Goal: Information Seeking & Learning: Find specific page/section

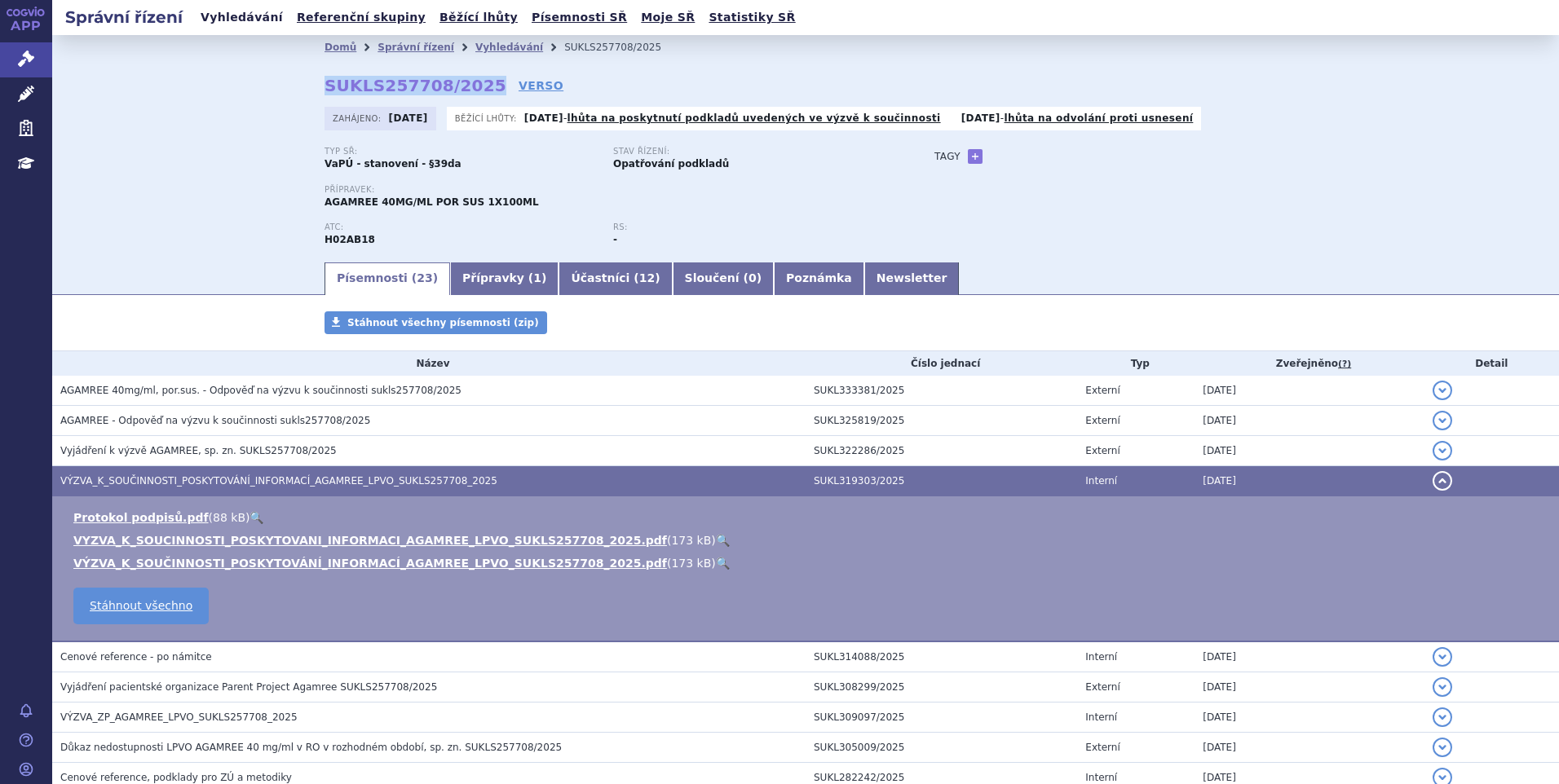
click at [240, 18] on link "Vyhledávání" at bounding box center [241, 17] width 92 height 22
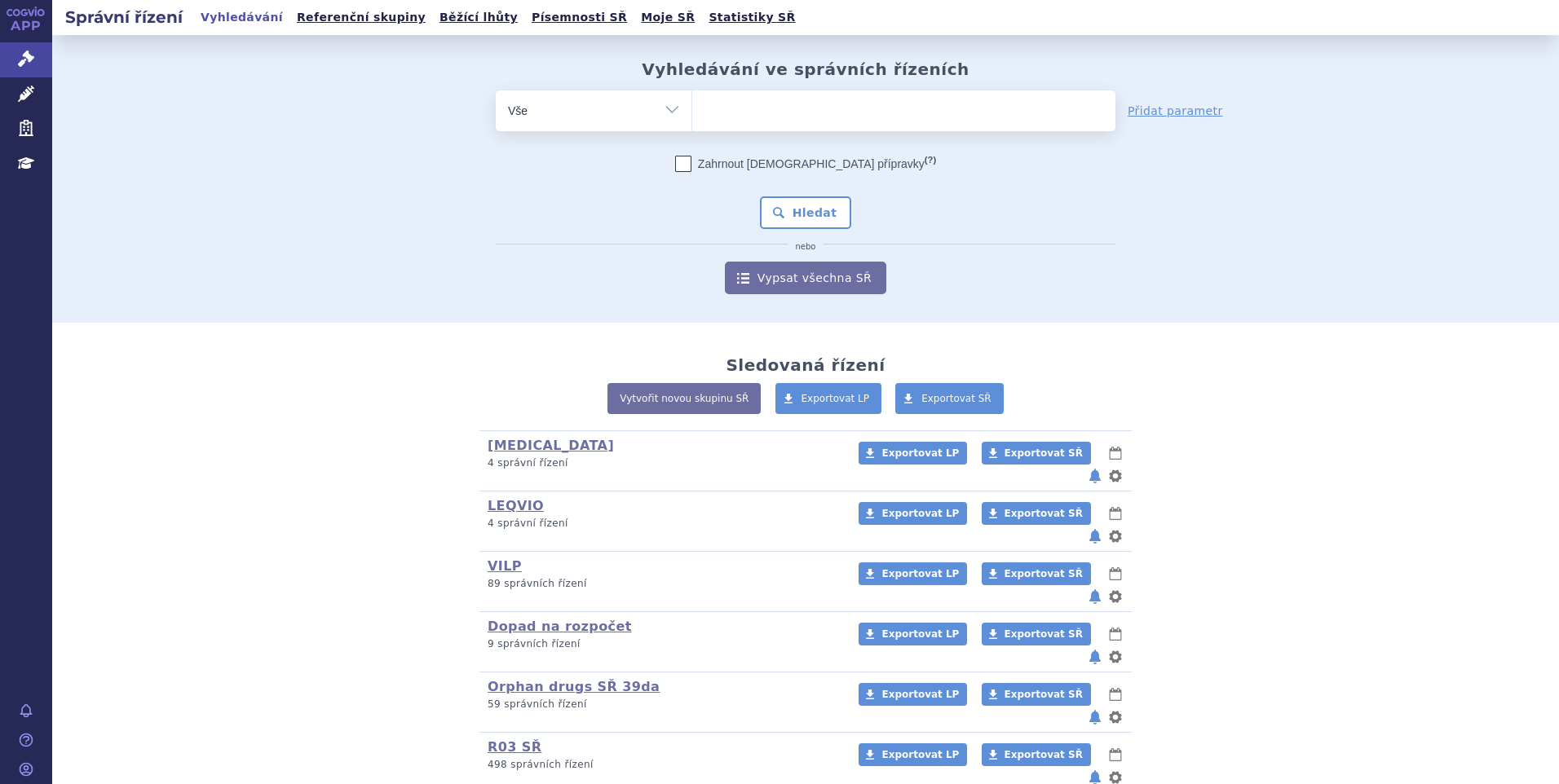
click at [772, 127] on span at bounding box center [904, 110] width 423 height 41
click at [692, 127] on select at bounding box center [691, 109] width 1 height 41
type input "ib"
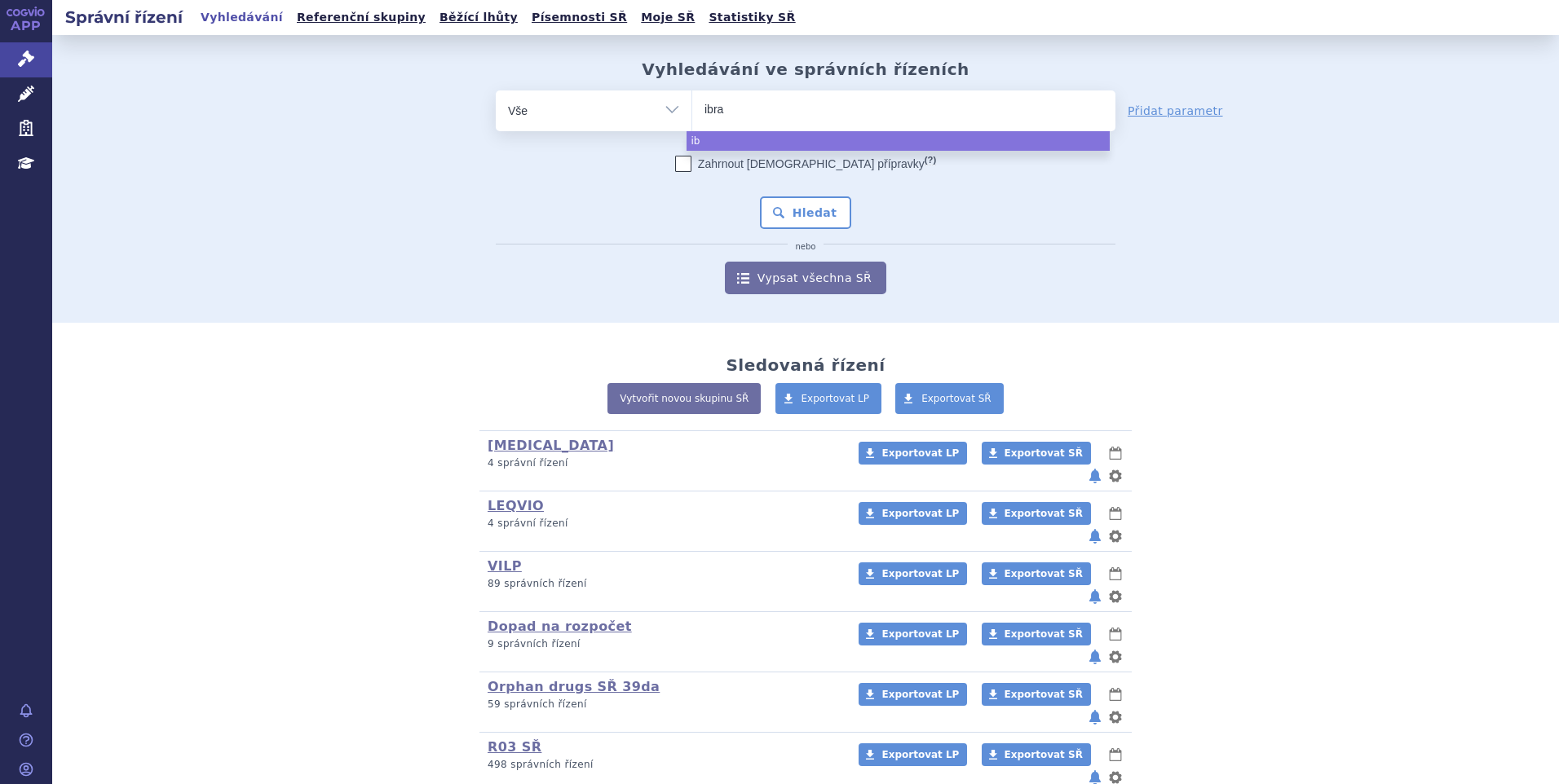
type input "ibran"
type input "ibrance"
select select "ibrance"
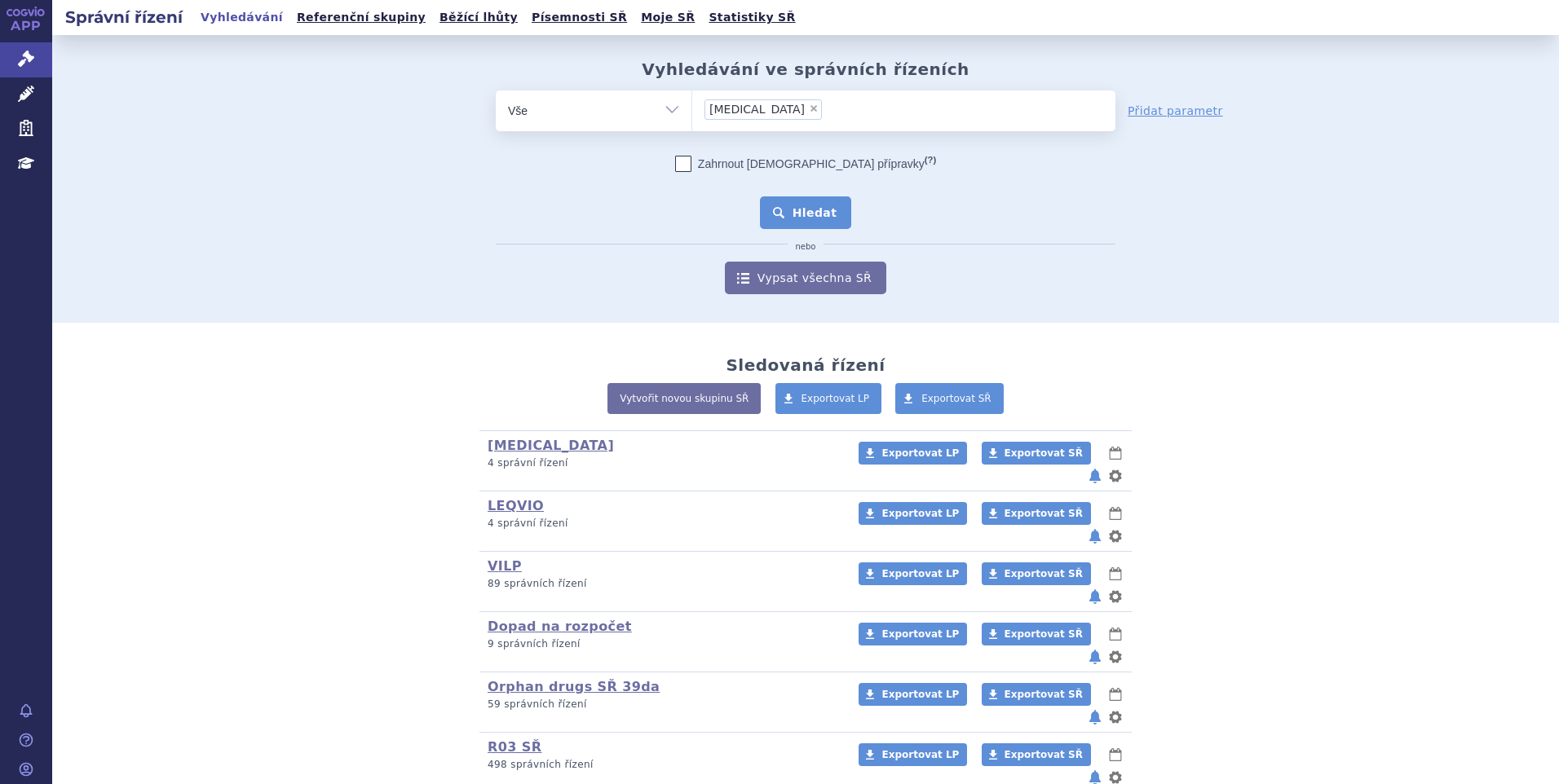
click at [792, 207] on button "Hledat" at bounding box center [805, 212] width 92 height 32
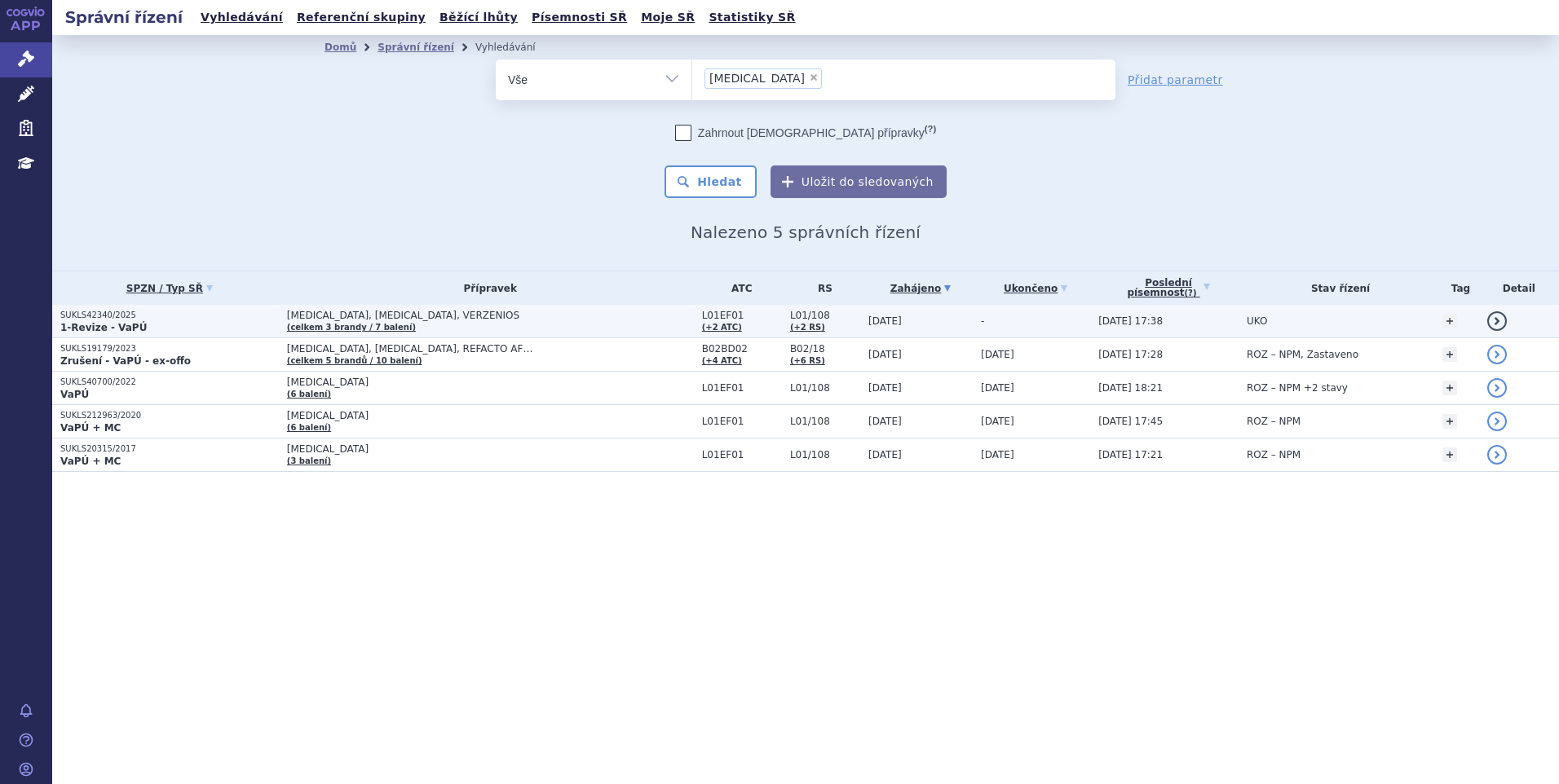
click at [230, 314] on p "SUKLS42340/2025" at bounding box center [169, 315] width 218 height 11
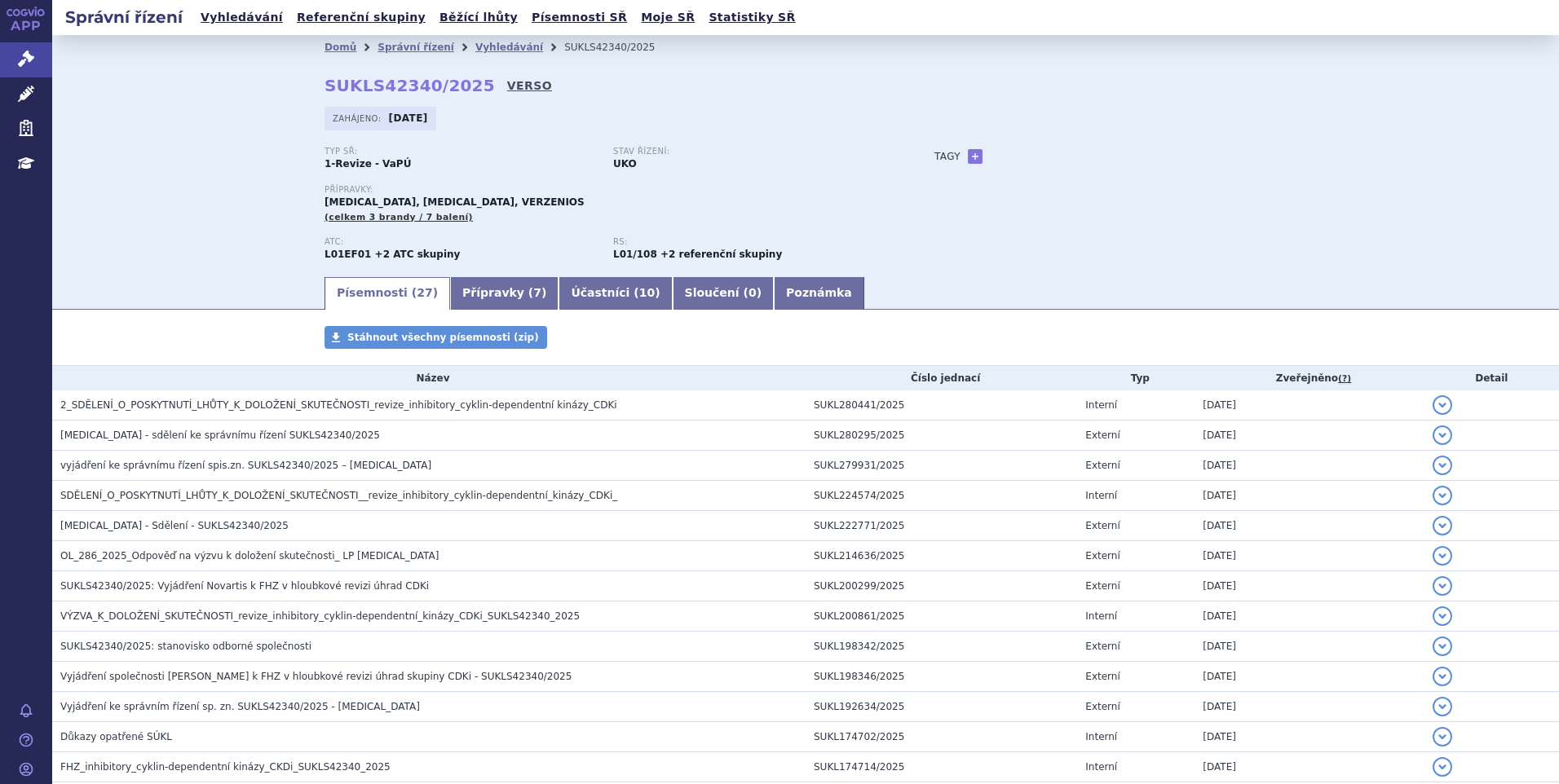
click at [507, 90] on link "VERSO" at bounding box center [529, 85] width 45 height 17
drag, startPoint x: 430, startPoint y: 81, endPoint x: 318, endPoint y: 69, distance: 112.6
click at [318, 69] on div "Domů Správní řízení Vyhledávání SUKLS42340/2025 SUKLS42340/2025 VERSO Zahájeno:…" at bounding box center [805, 167] width 1027 height 215
click at [249, 18] on link "Vyhledávání" at bounding box center [241, 17] width 92 height 22
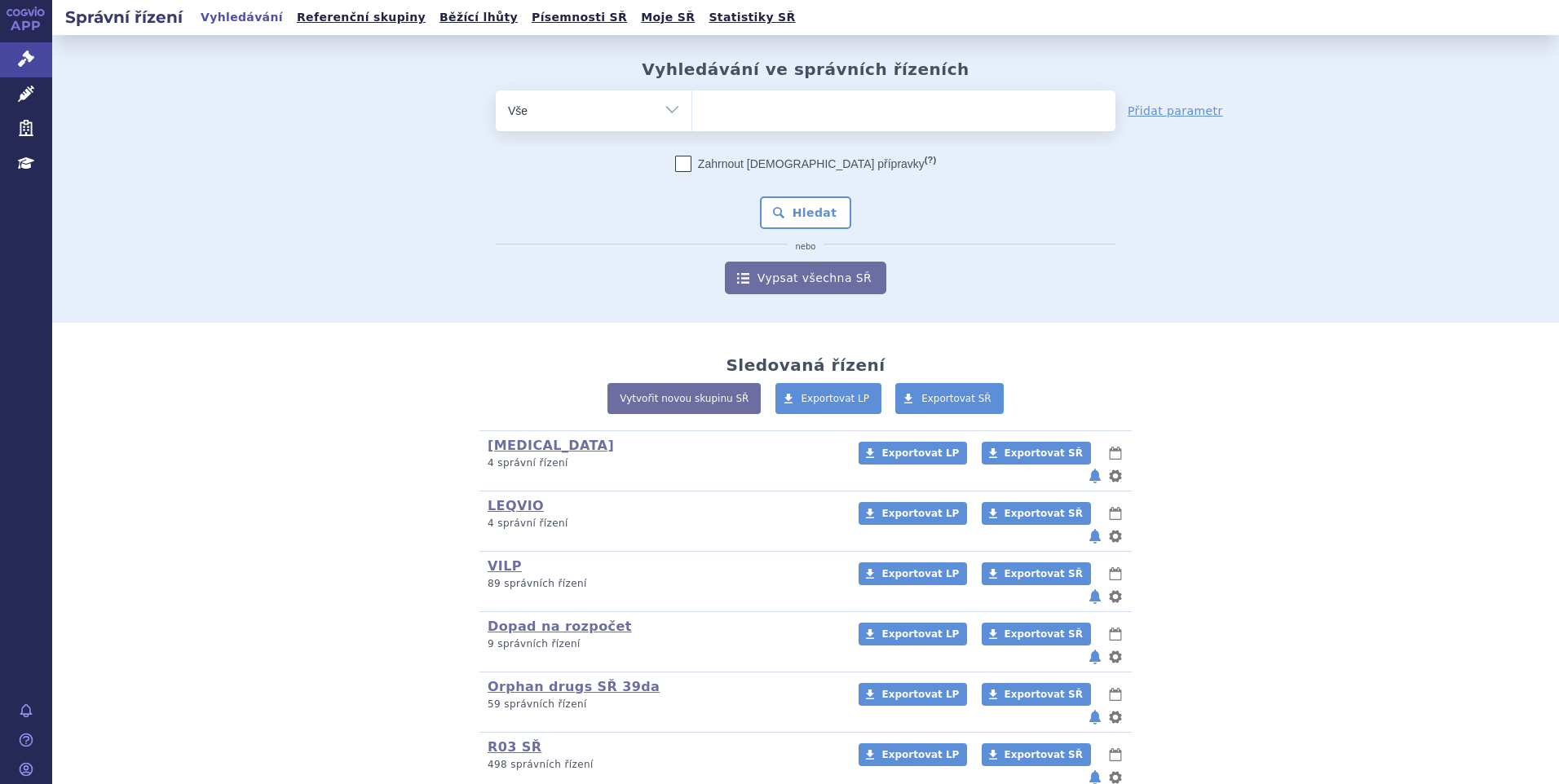
click at [801, 124] on ul at bounding box center [904, 107] width 423 height 34
click at [692, 124] on select at bounding box center [691, 109] width 1 height 41
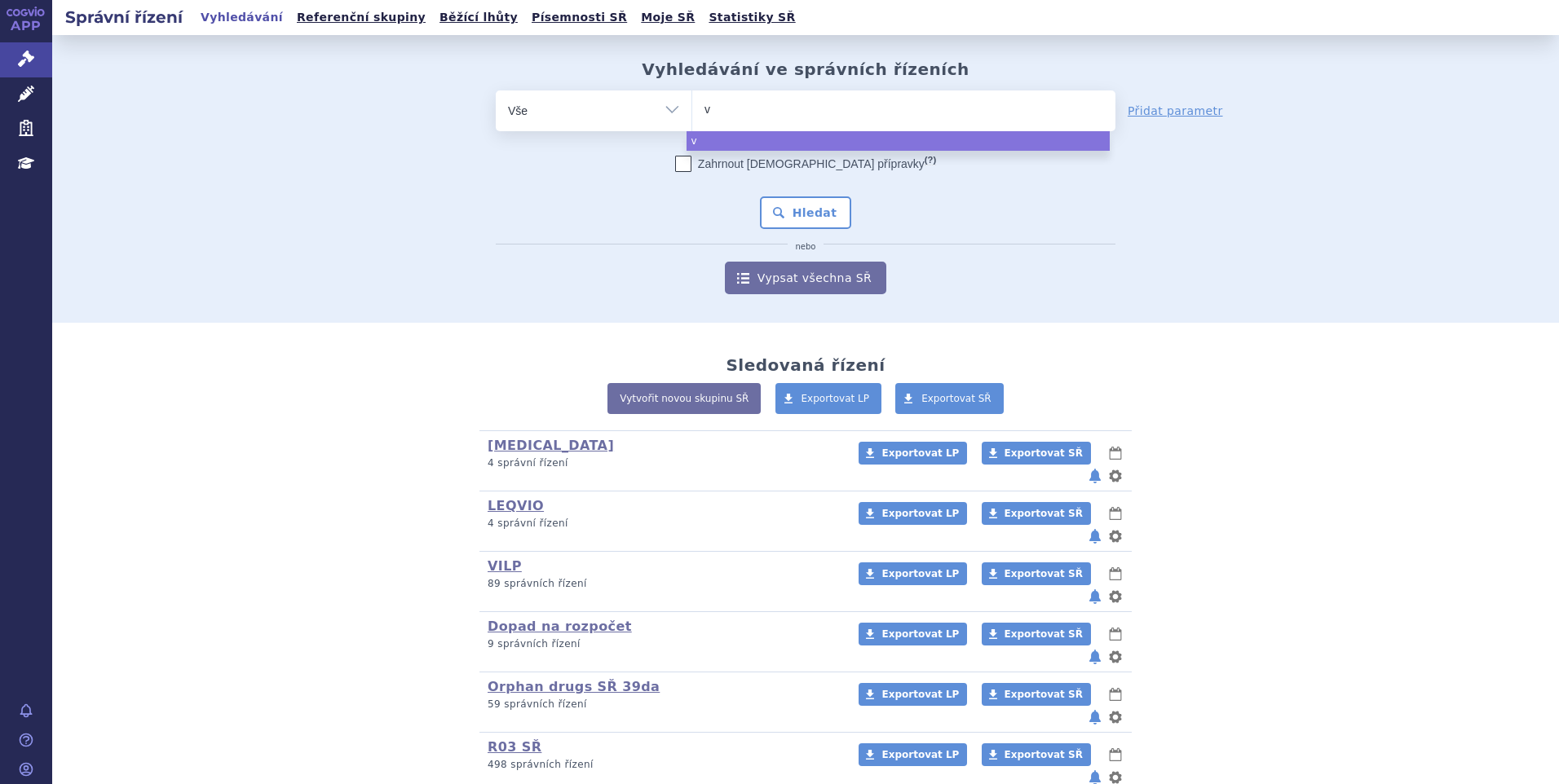
type input "vy"
type input "vydu"
type input "vydur"
type input "vydura"
select select "vydura"
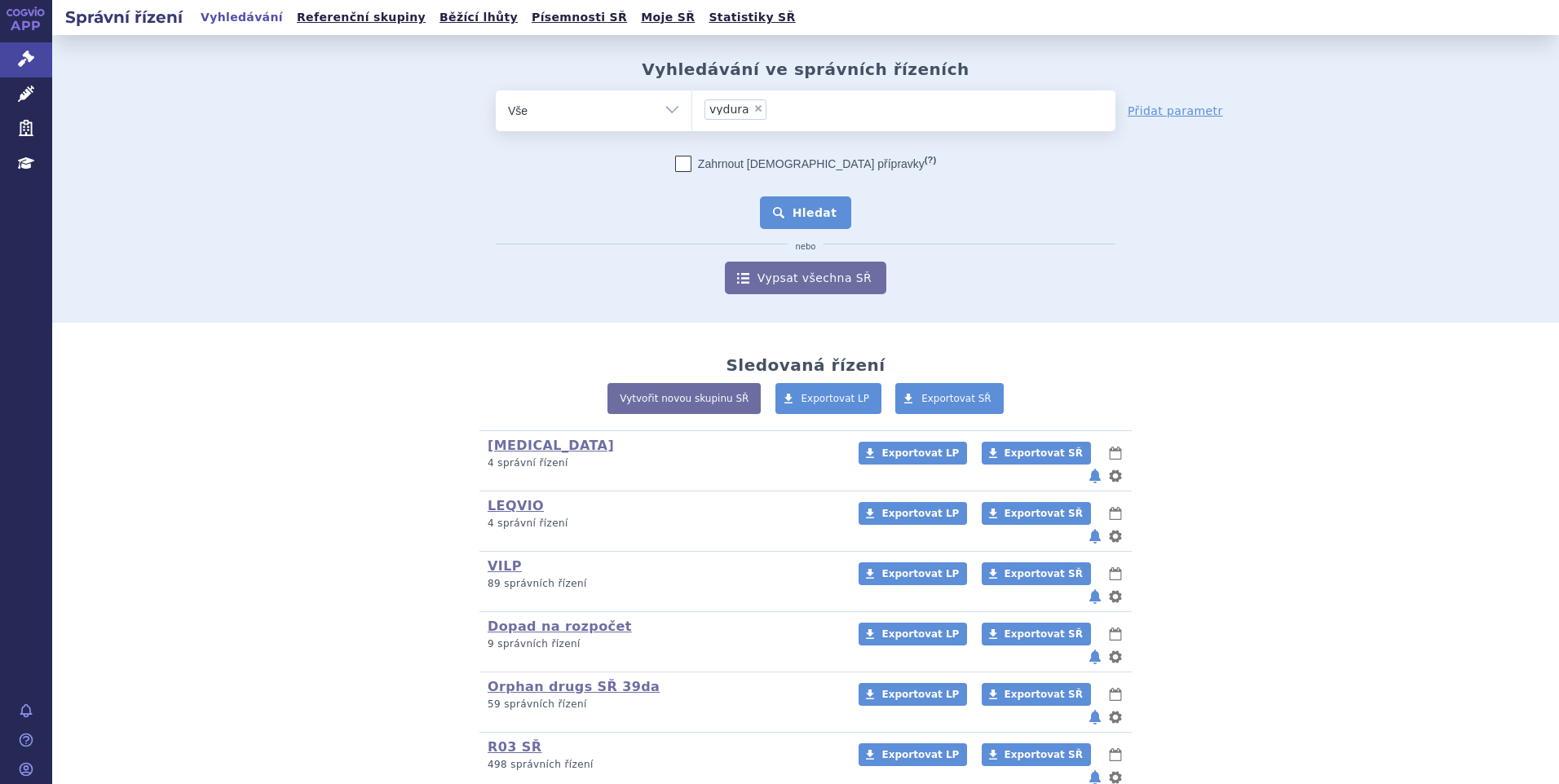
click at [816, 227] on button "Hledat" at bounding box center [805, 212] width 92 height 32
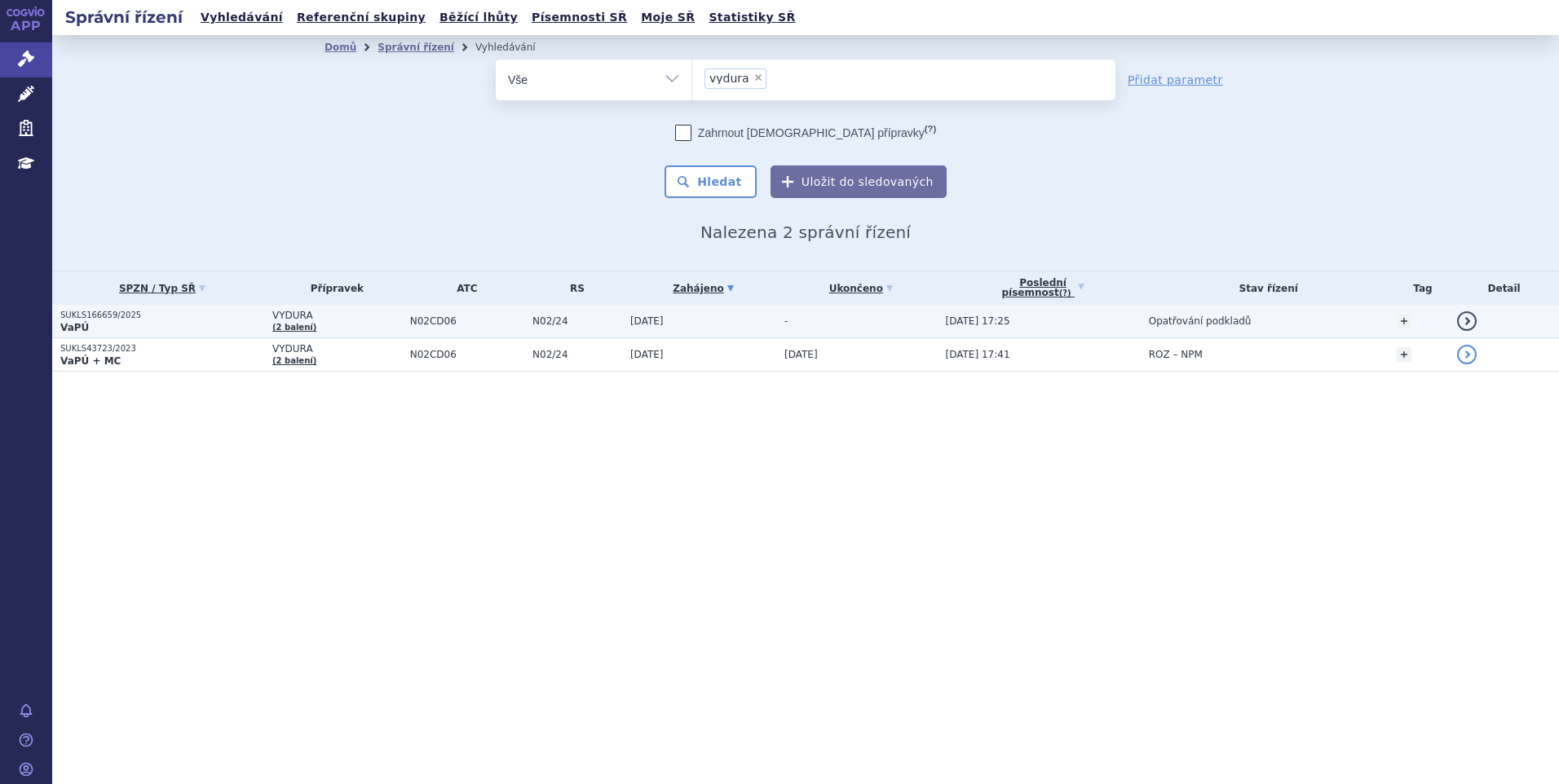
click at [269, 310] on td "VYDURA (2 balení)" at bounding box center [332, 321] width 138 height 33
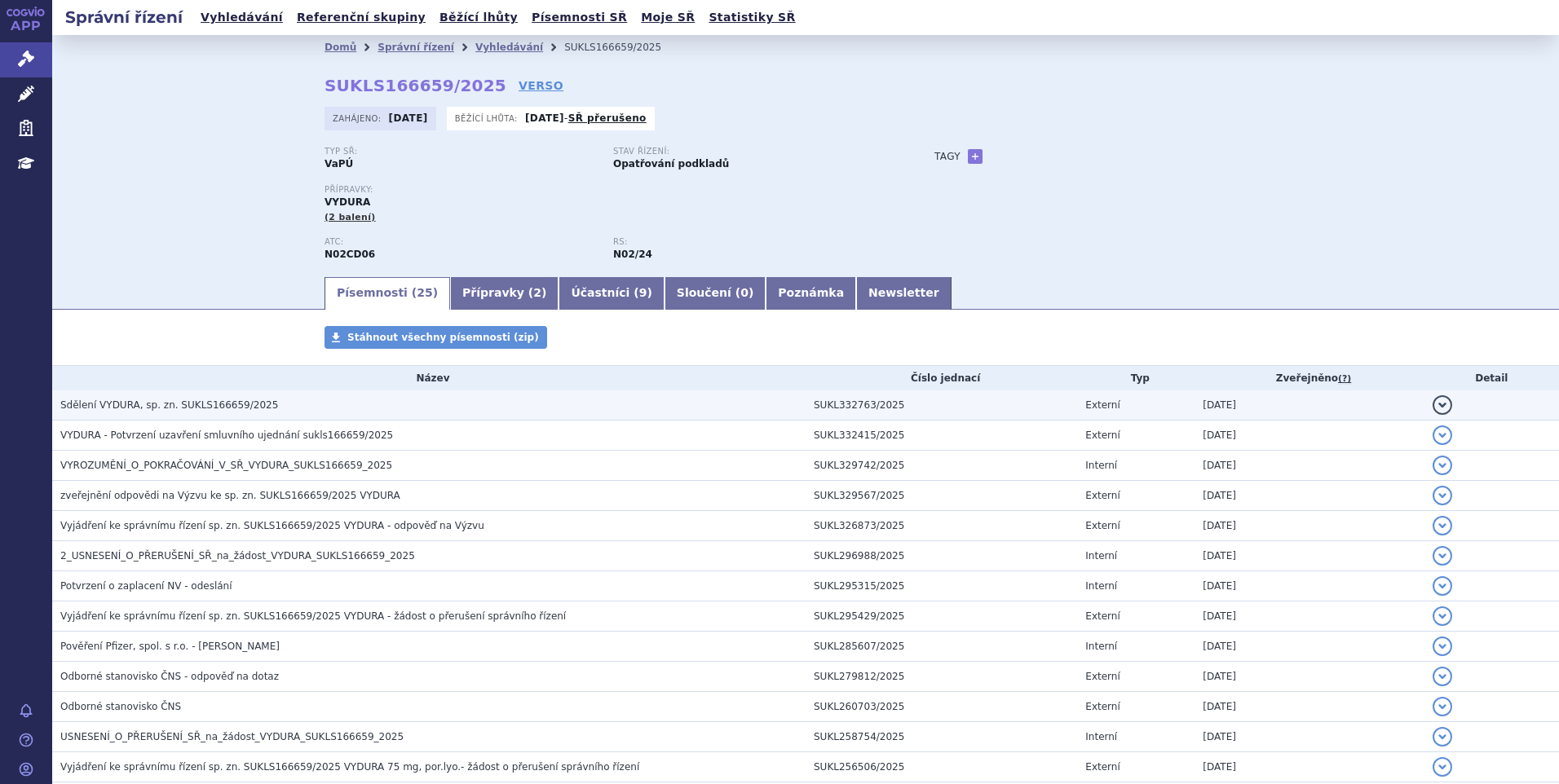
click at [217, 405] on span "Sdělení VYDURA, sp. zn. SUKLS166659/2025" at bounding box center [169, 405] width 217 height 11
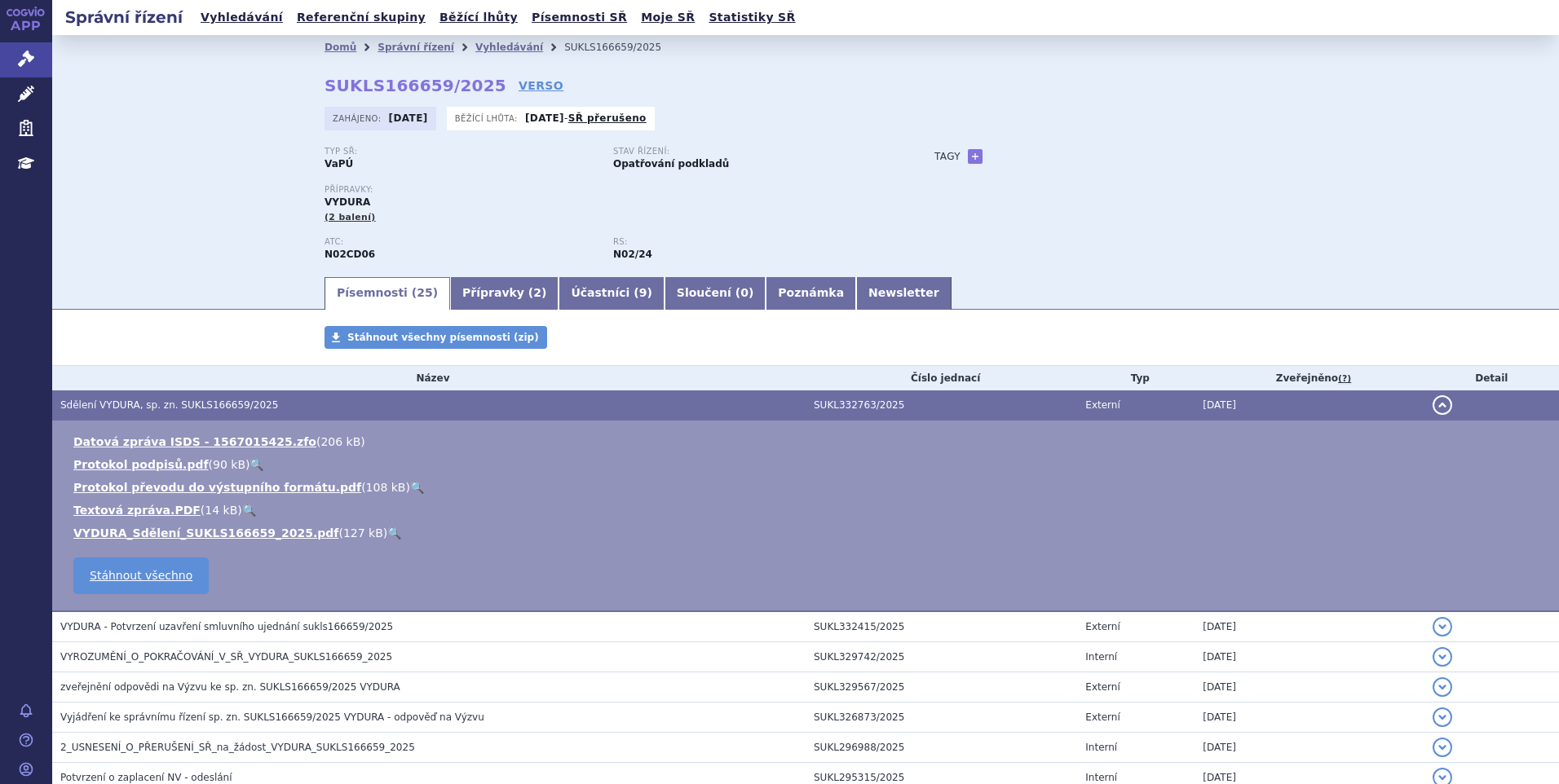
click at [387, 533] on link "🔍" at bounding box center [394, 533] width 14 height 13
click at [261, 18] on link "Vyhledávání" at bounding box center [241, 17] width 92 height 22
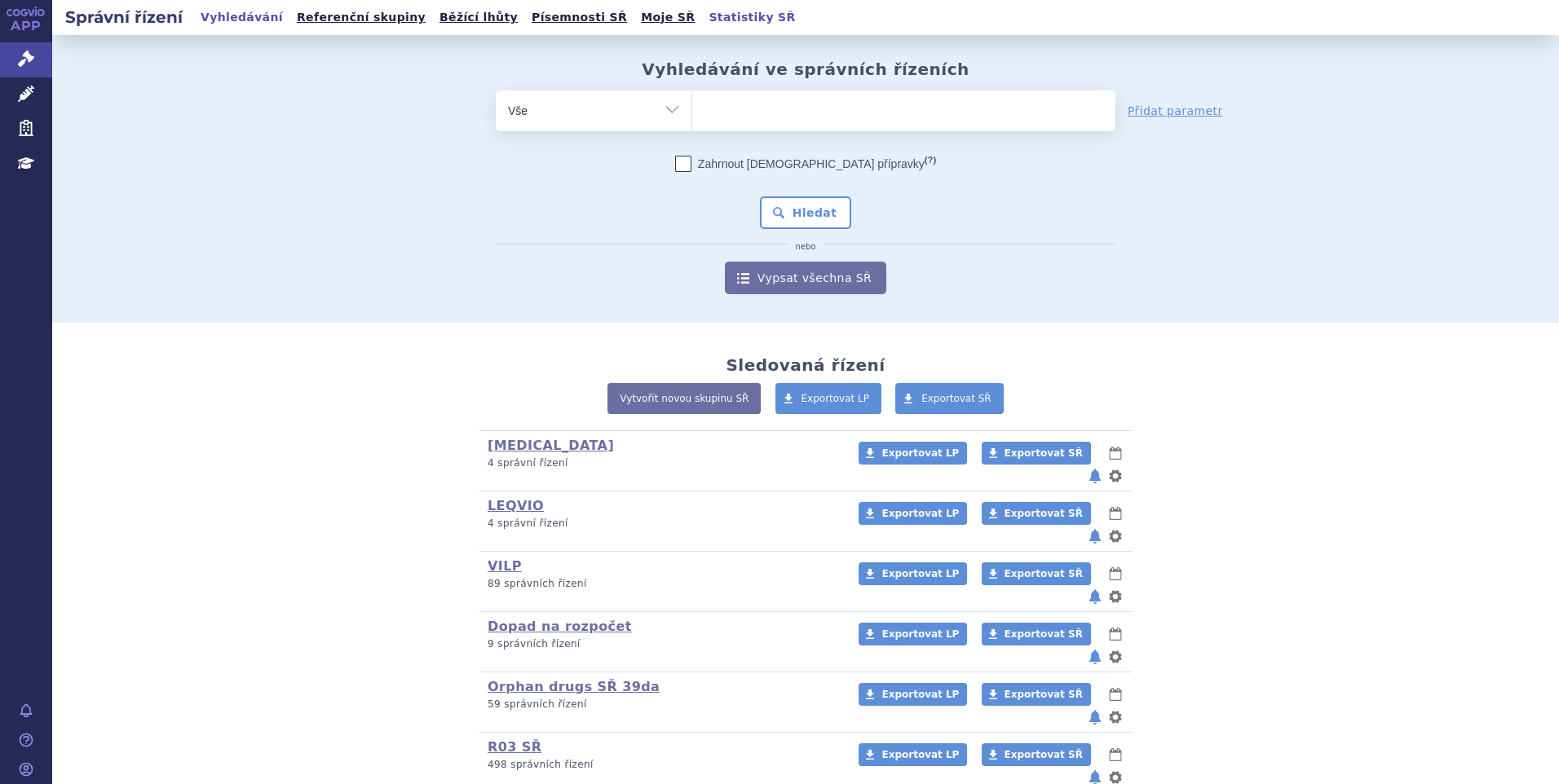
click at [704, 14] on link "Statistiky SŘ" at bounding box center [752, 17] width 96 height 22
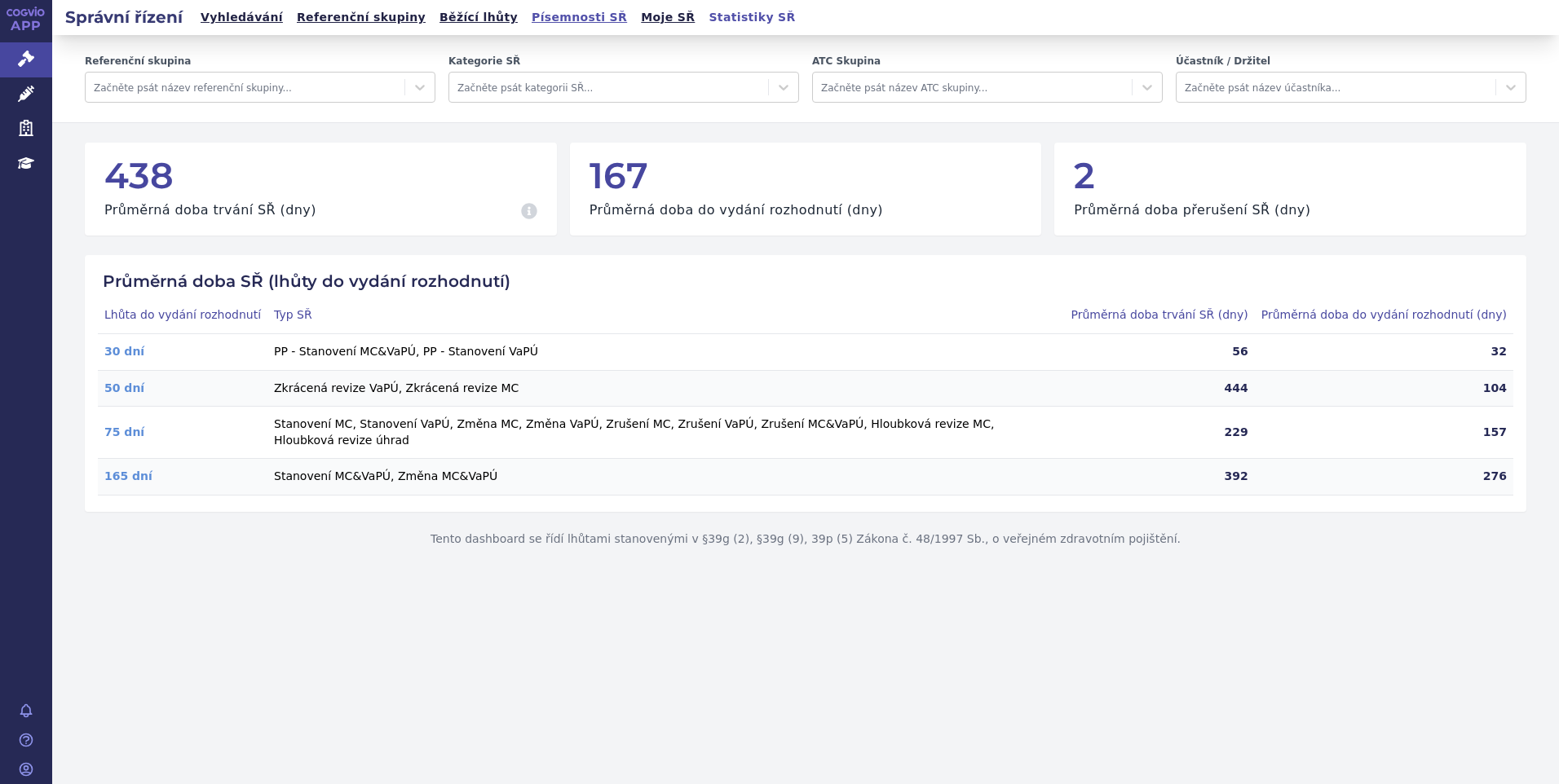
click at [527, 21] on link "Písemnosti SŘ" at bounding box center [579, 17] width 105 height 22
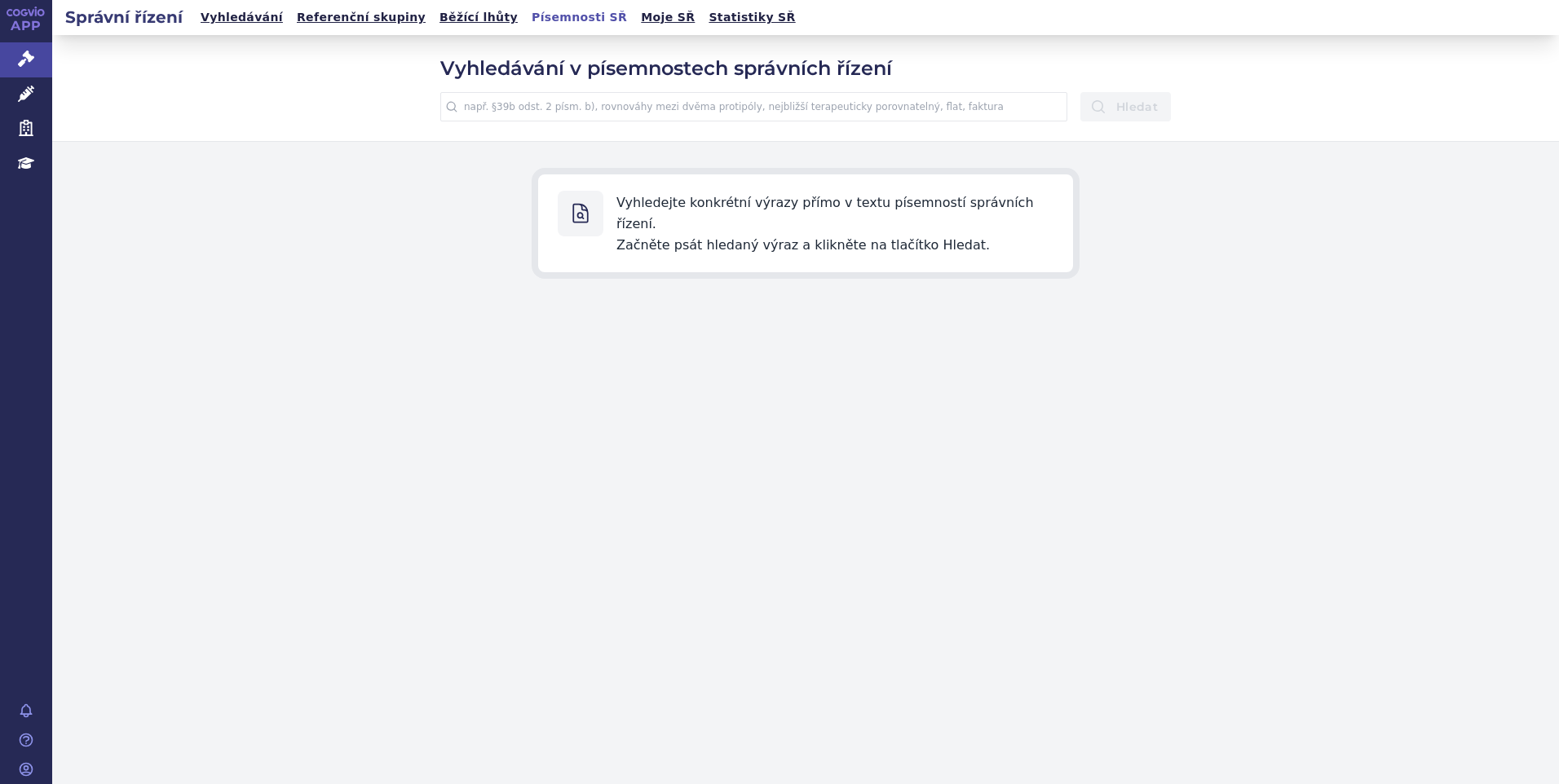
click at [529, 97] on input "text" at bounding box center [754, 106] width 627 height 29
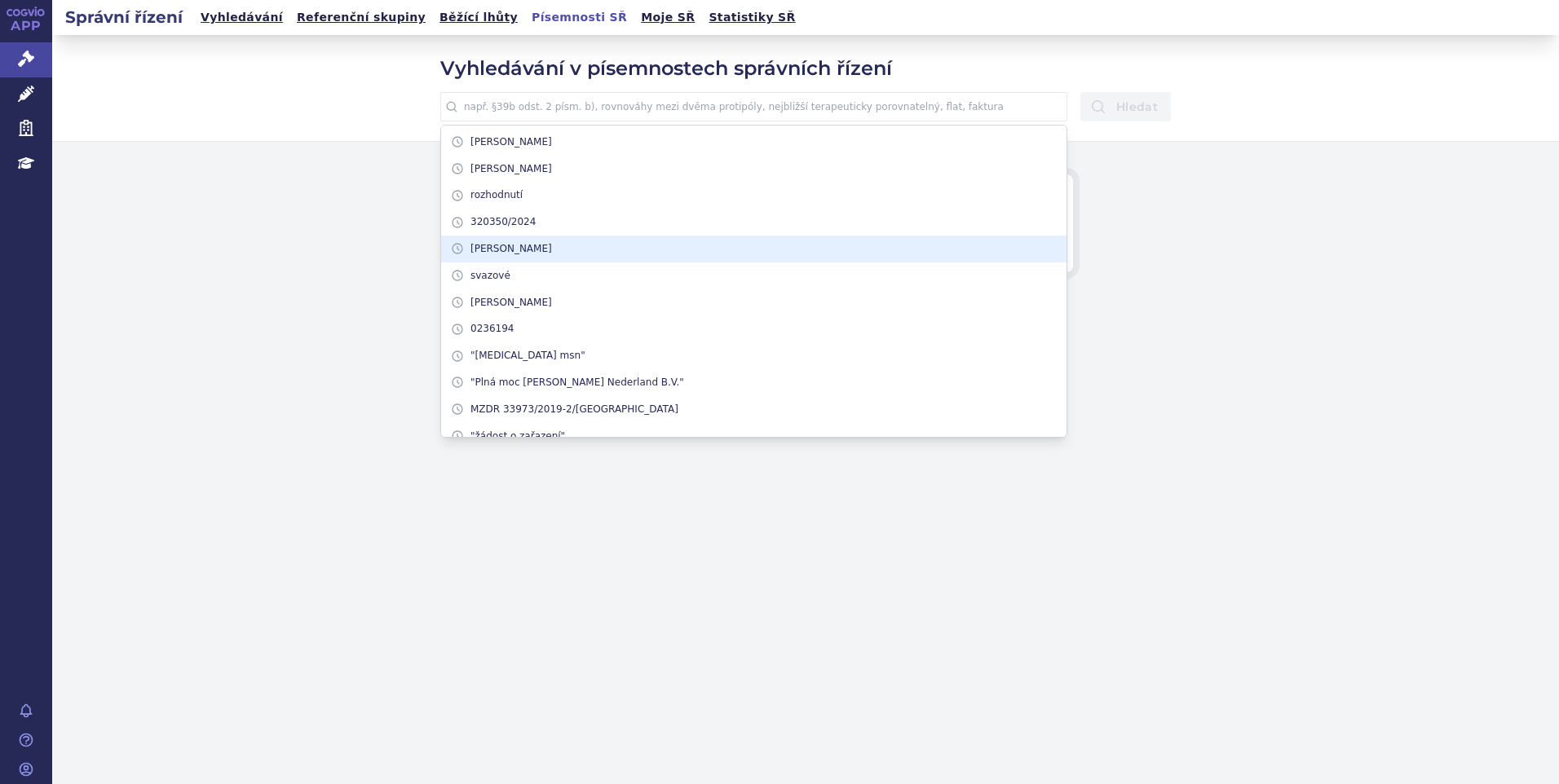
click at [491, 245] on li "[PERSON_NAME]" at bounding box center [754, 249] width 626 height 27
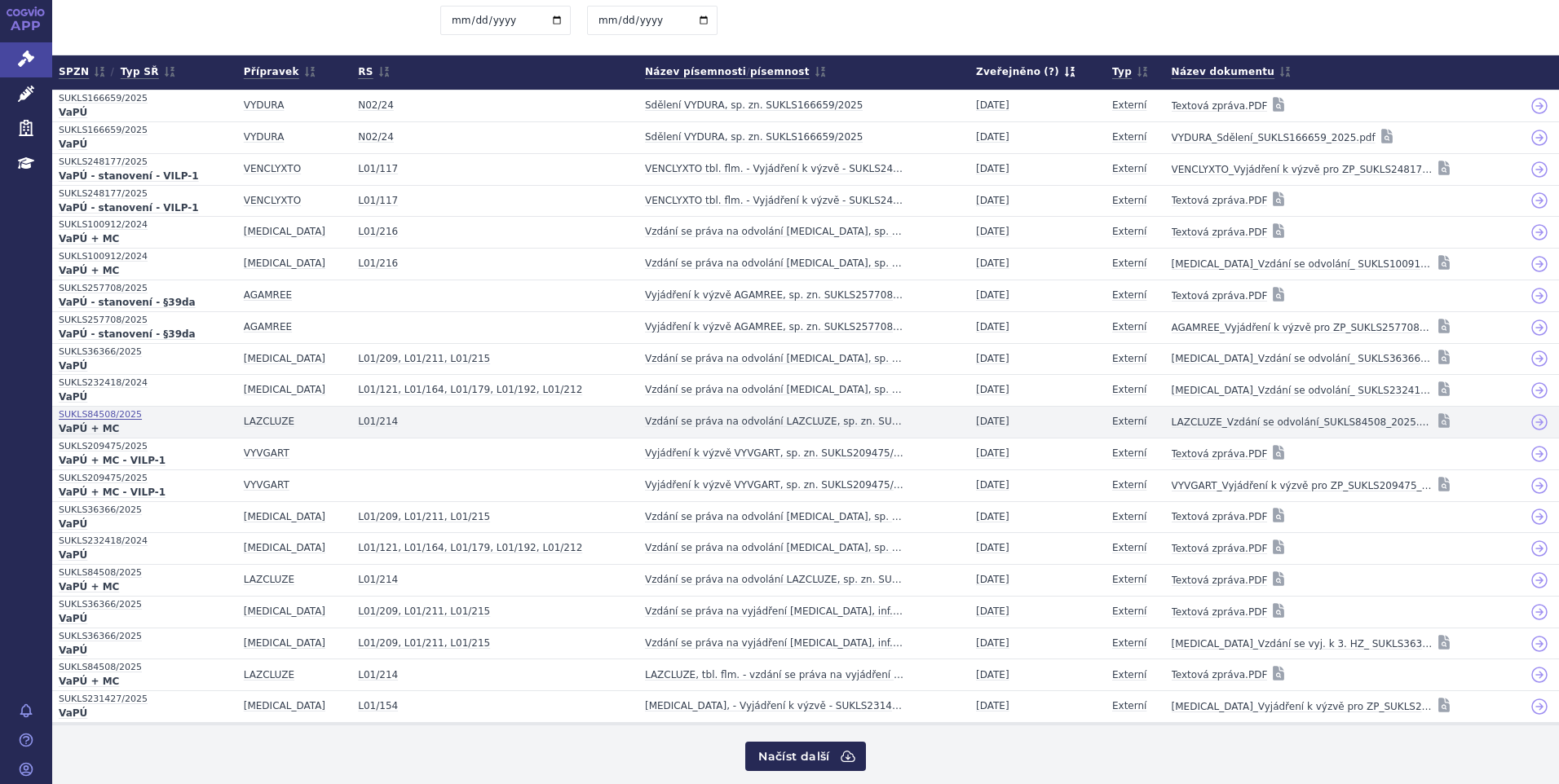
scroll to position [176, 0]
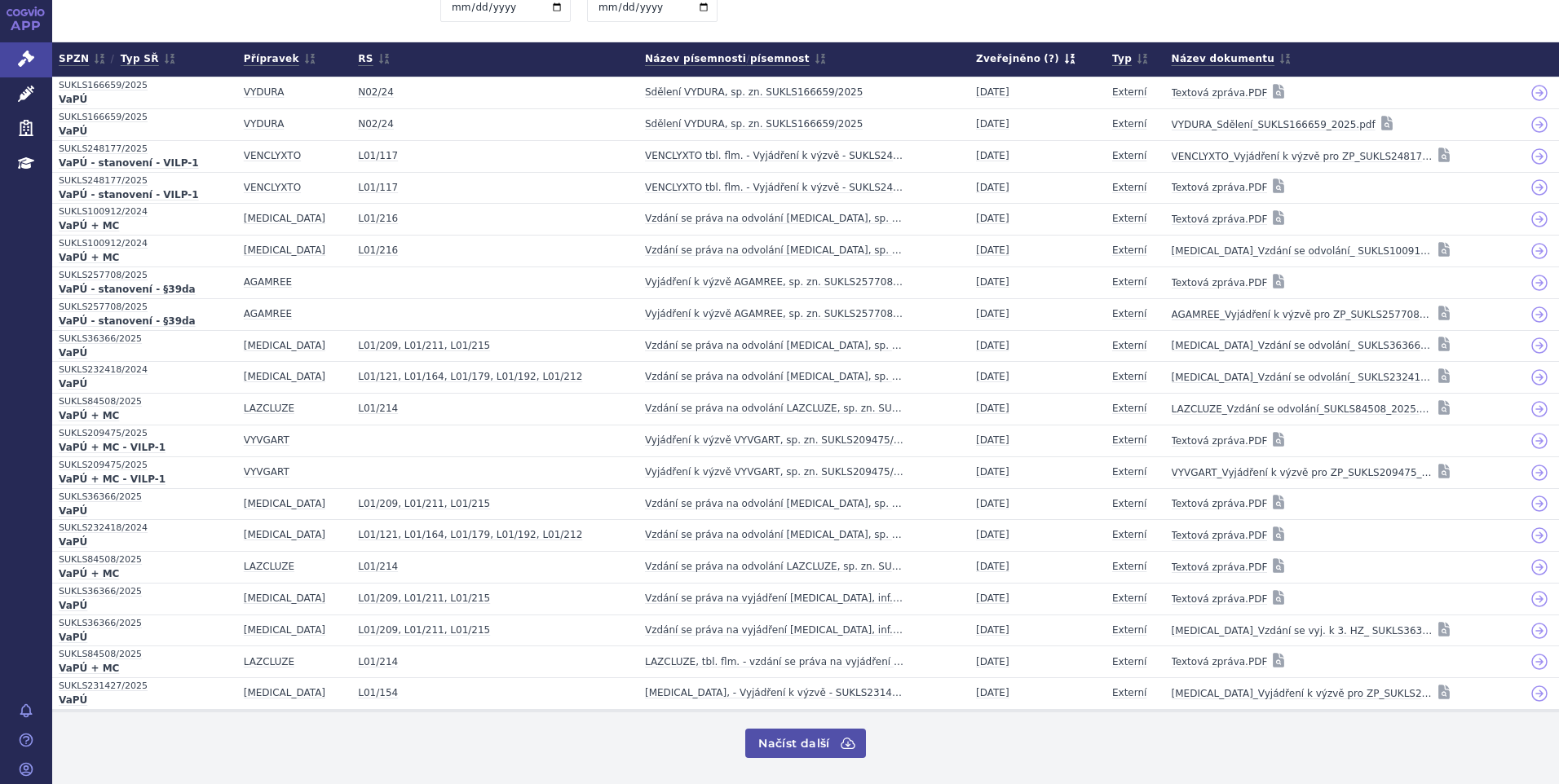
click at [757, 742] on button "Načíst další" at bounding box center [805, 743] width 120 height 29
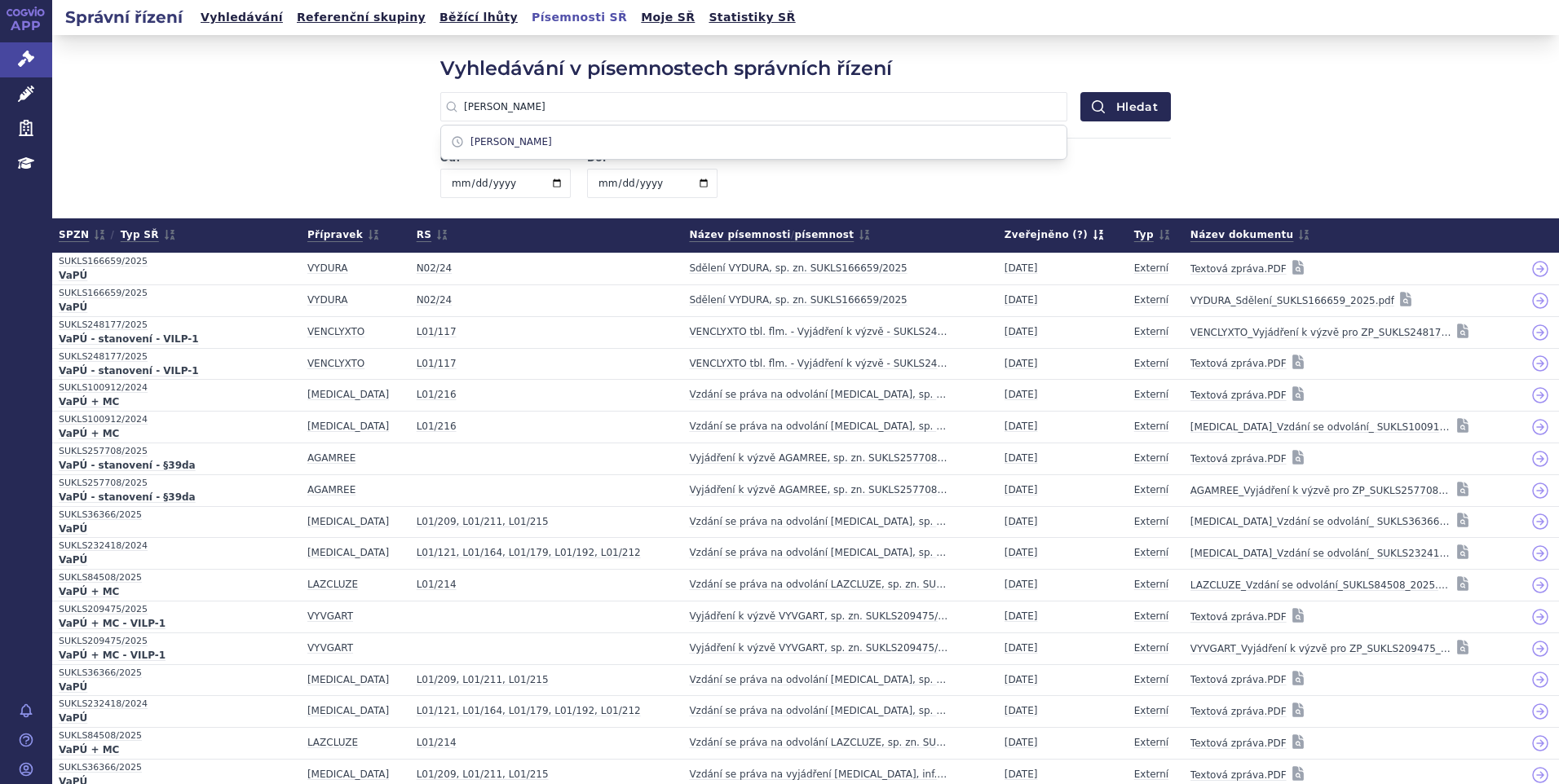
drag, startPoint x: 514, startPoint y: 105, endPoint x: 401, endPoint y: 95, distance: 113.4
click at [401, 95] on div "Vyhledávání v písemnostech správních řízení valková valková Hledat Od: Do: Zruš…" at bounding box center [806, 126] width 1507 height 182
type input "šnajdrová"
click at [1081, 92] on button "Hledat" at bounding box center [1125, 106] width 90 height 29
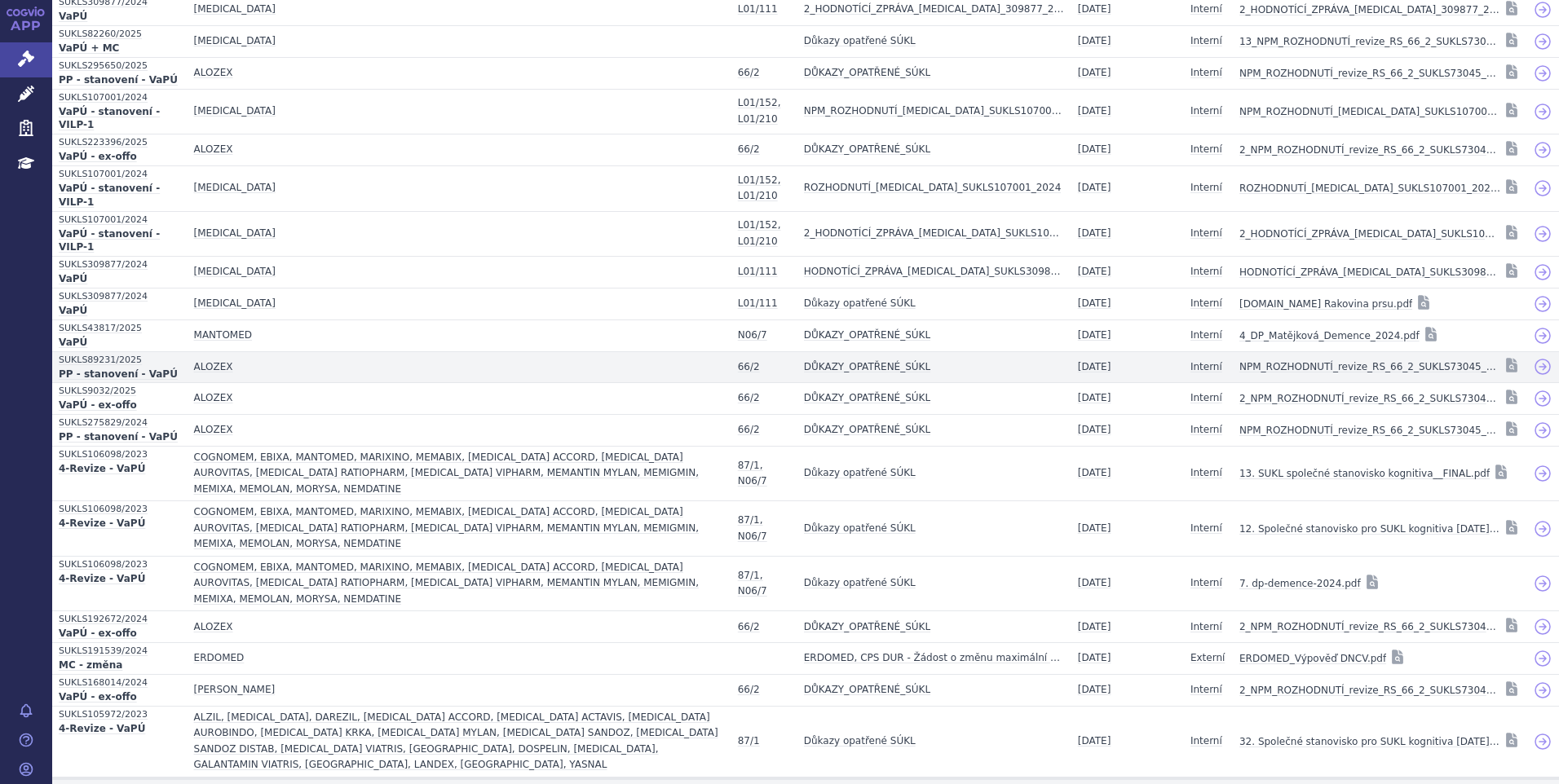
scroll to position [264, 0]
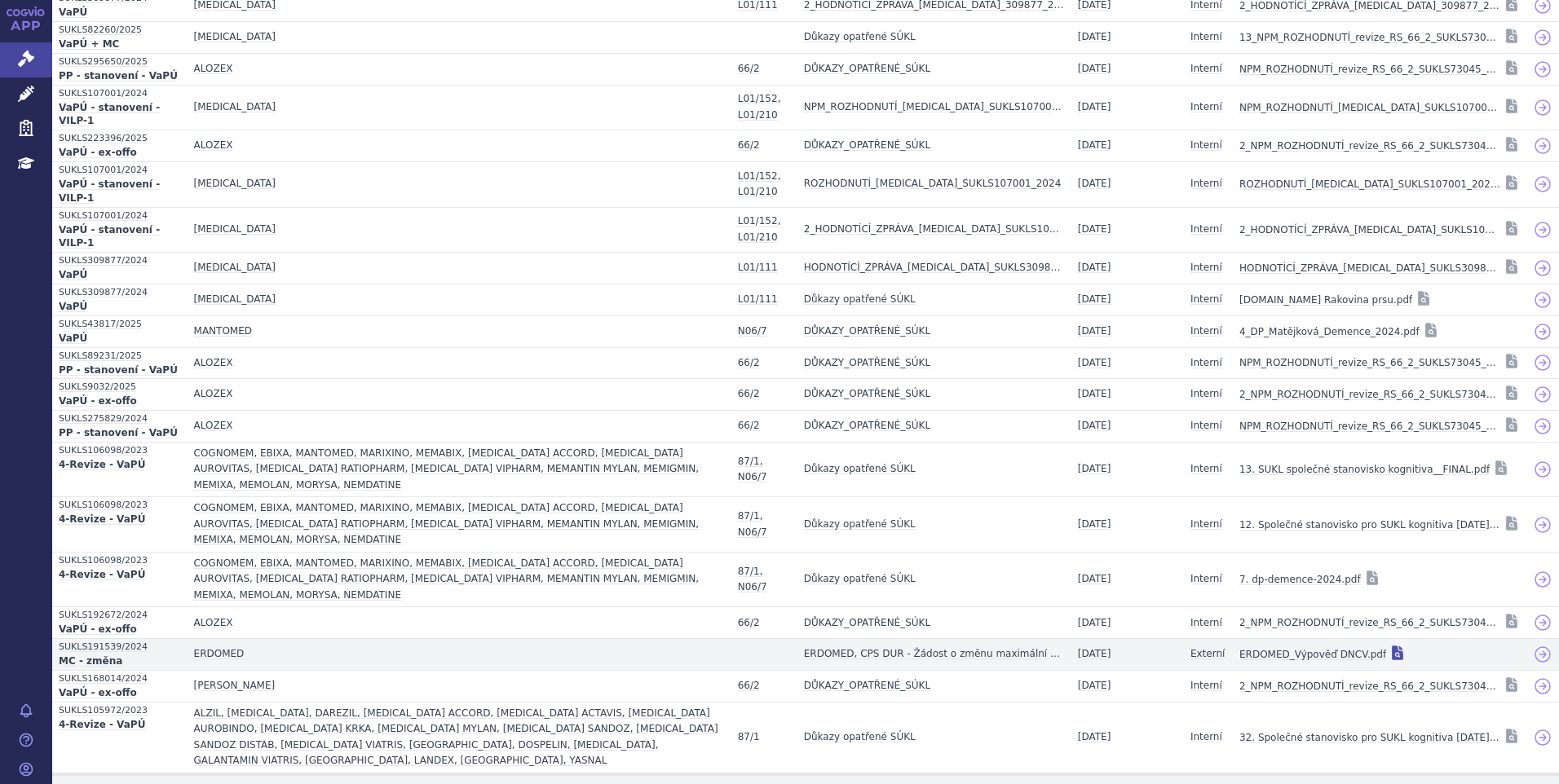
click at [1392, 646] on icon at bounding box center [1397, 653] width 11 height 15
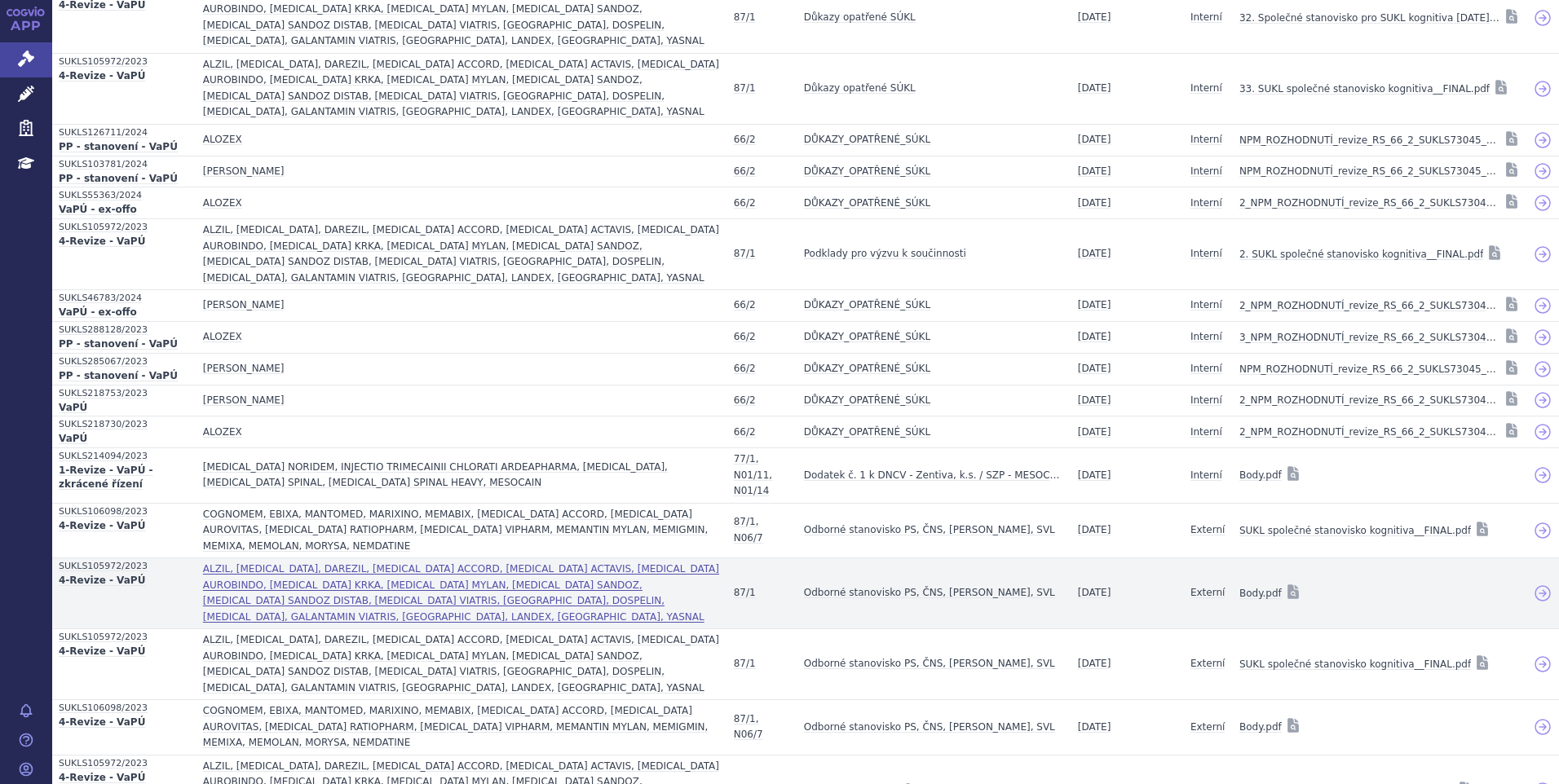
scroll to position [1063, 0]
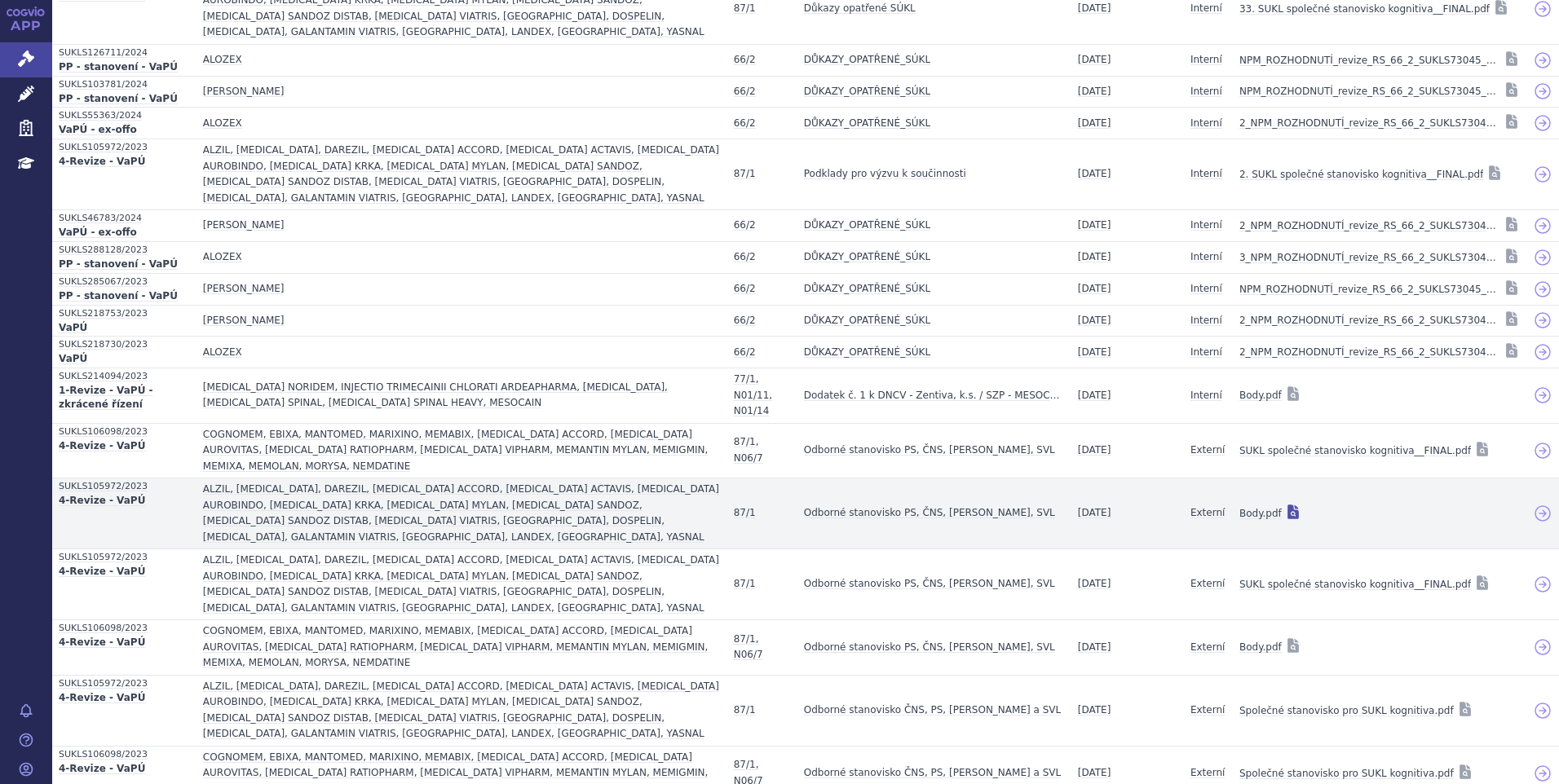
click at [1287, 505] on icon at bounding box center [1293, 512] width 11 height 15
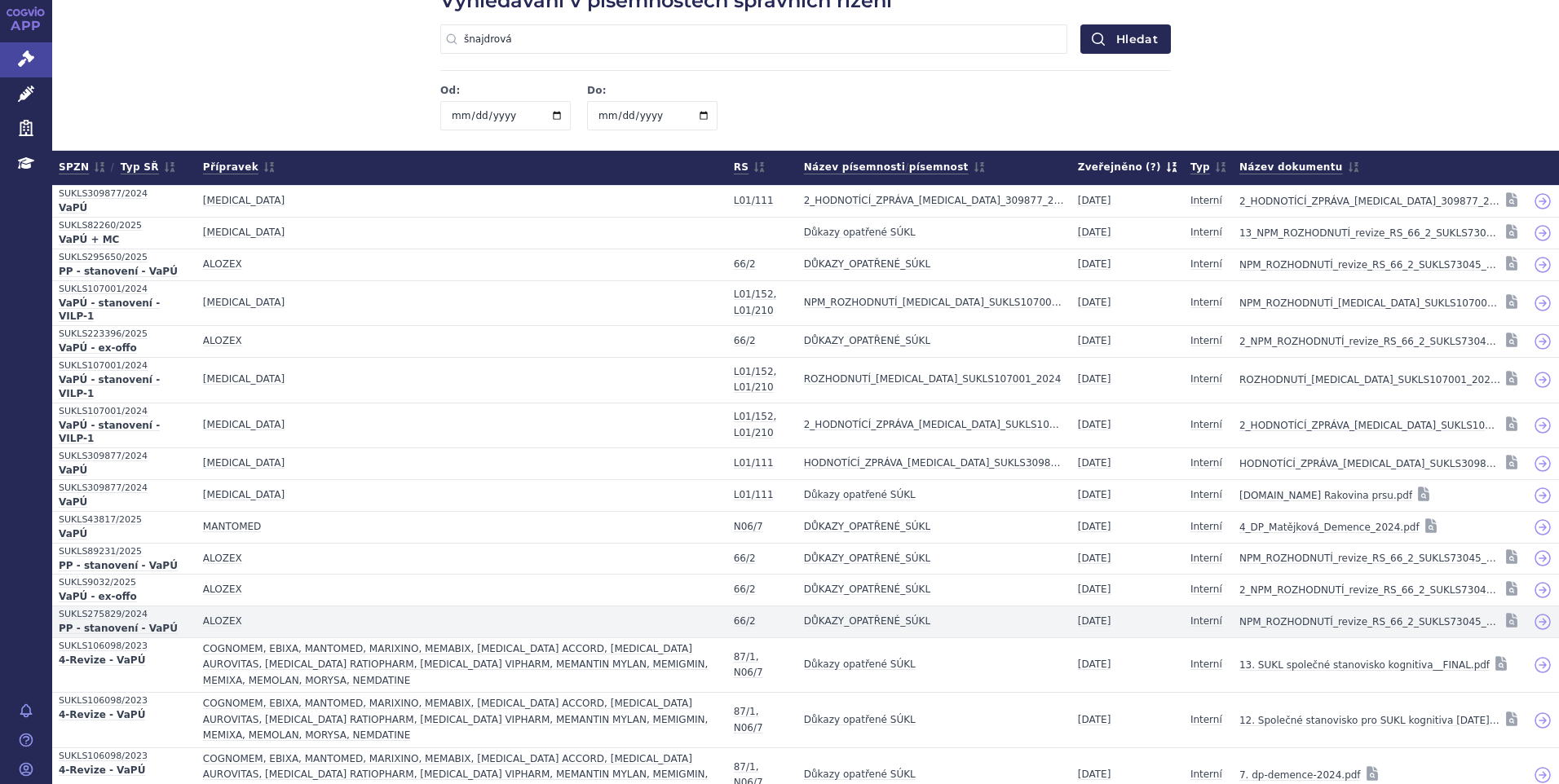
scroll to position [0, 0]
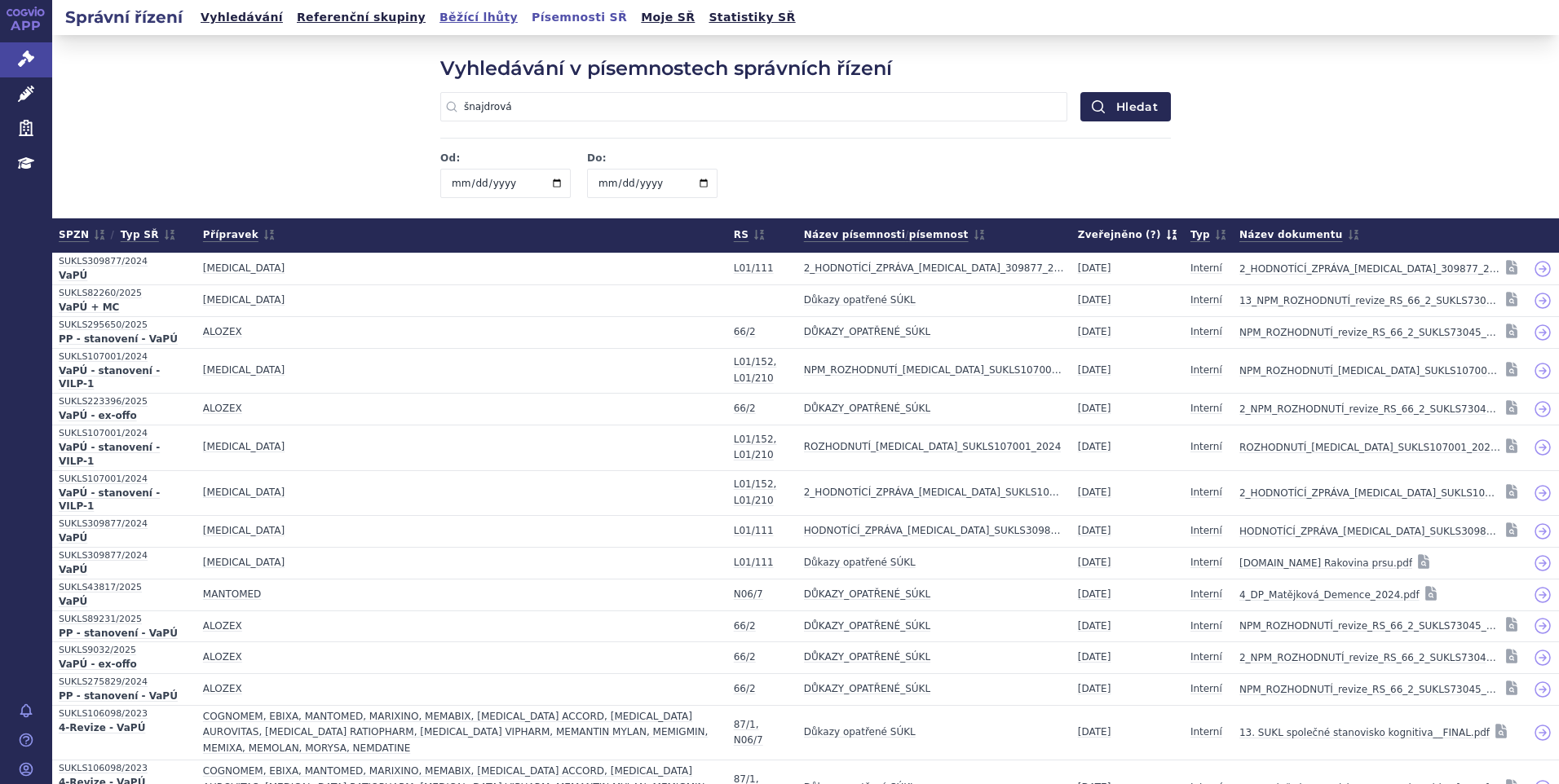
click at [435, 21] on link "Běžící lhůty" at bounding box center [478, 17] width 88 height 22
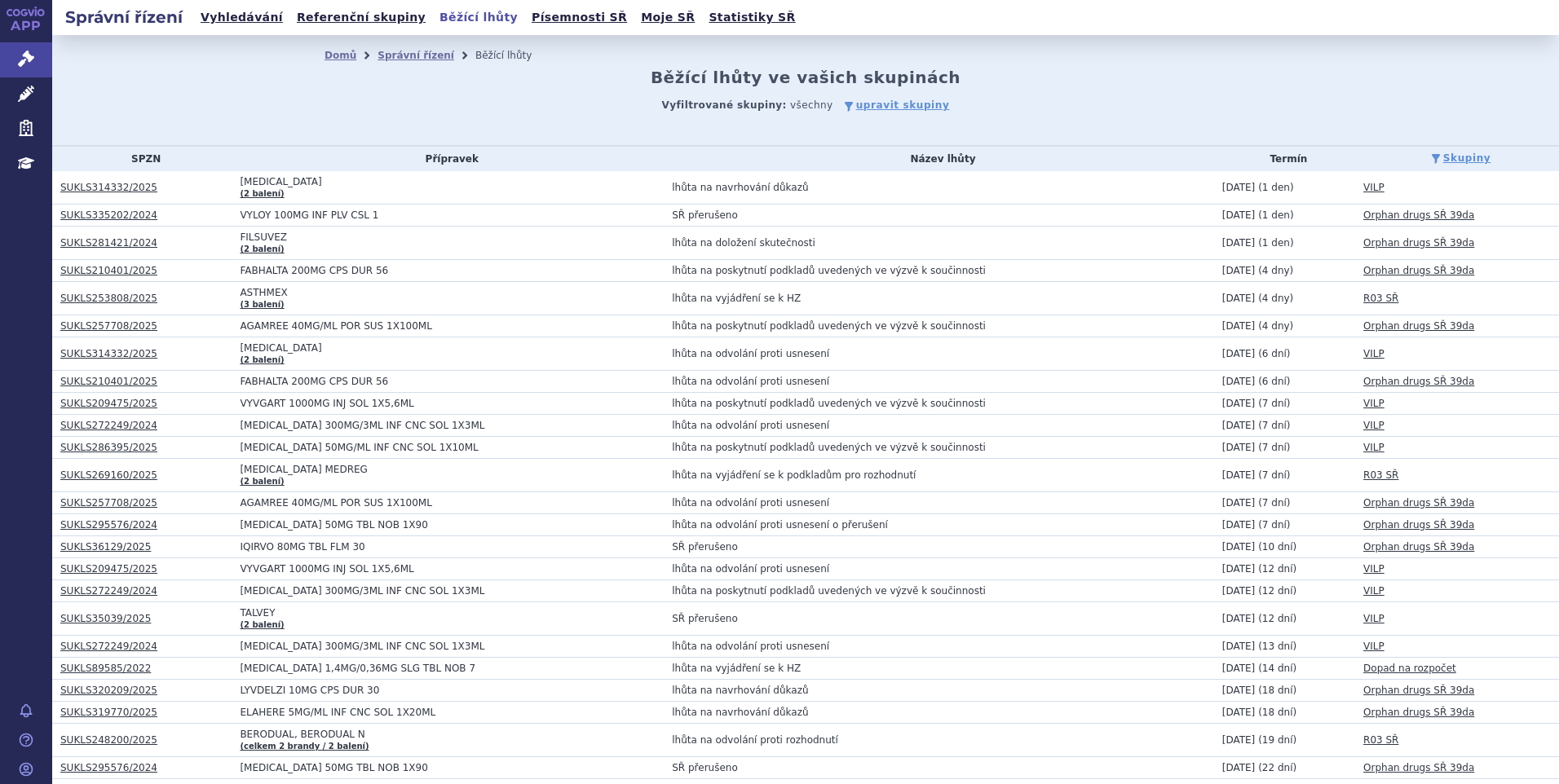
click at [124, 214] on link "SUKLS335202/2024" at bounding box center [109, 215] width 97 height 11
click at [202, 82] on div "Domů Správní řízení Běžící lhůty Běžící lhůty ve vašich skupinách Vyfiltrované …" at bounding box center [806, 90] width 1507 height 111
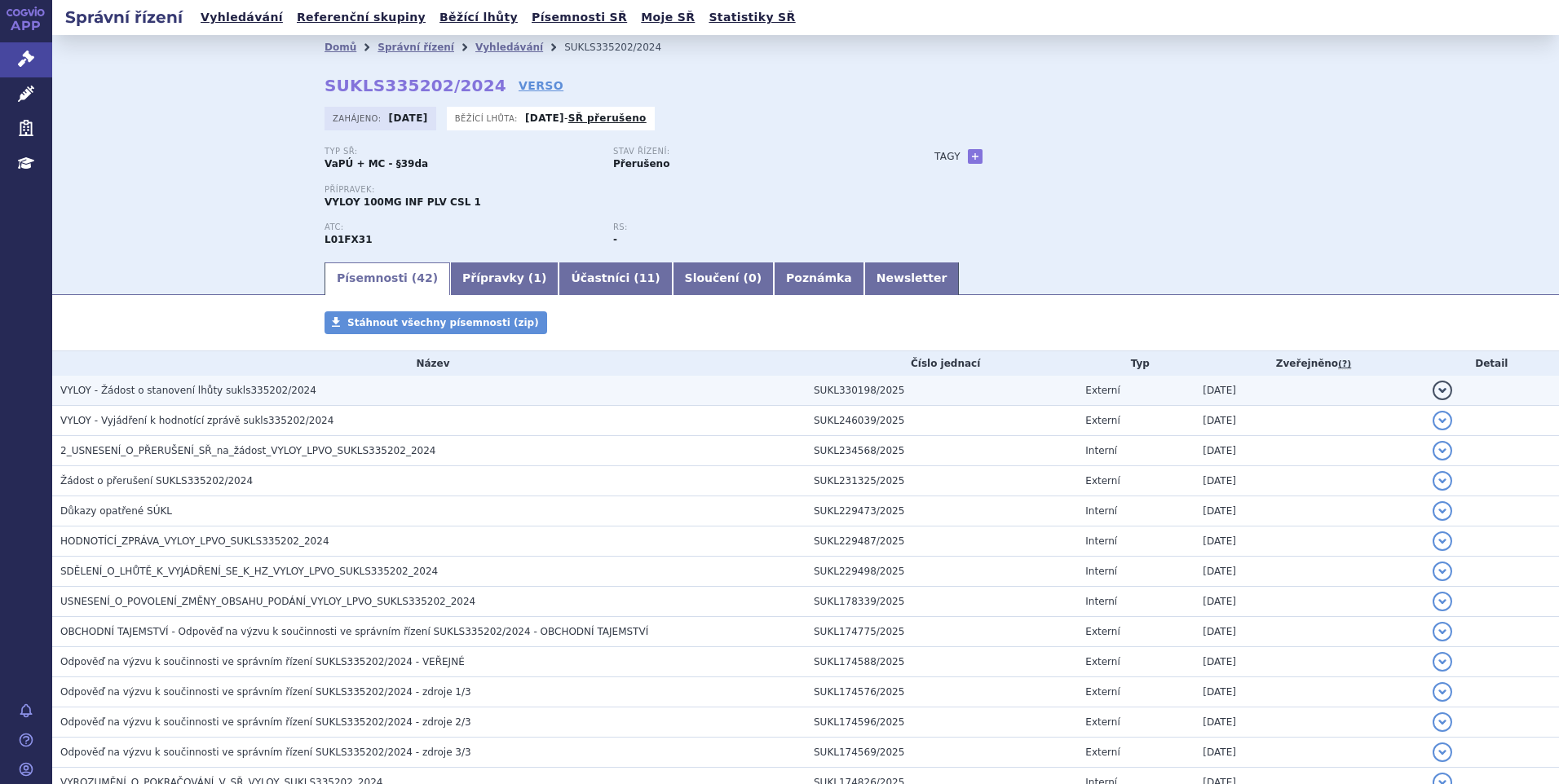
click at [171, 381] on td "VYLOY - Žádost o stanovení lhůty sukls335202/2024" at bounding box center [429, 391] width 754 height 30
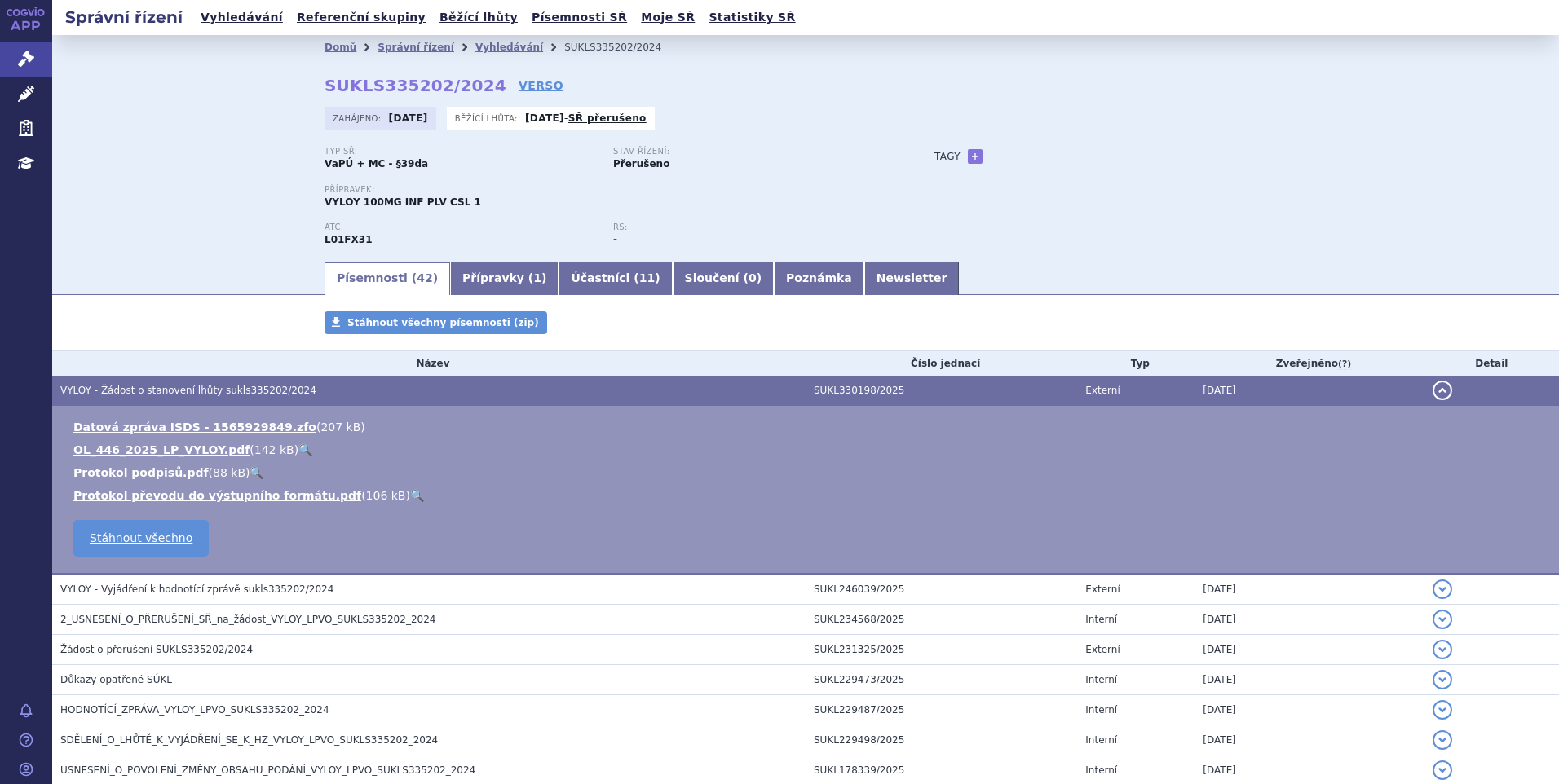
click at [172, 381] on td "VYLOY - Žádost o stanovení lhůty sukls335202/2024" at bounding box center [429, 391] width 754 height 30
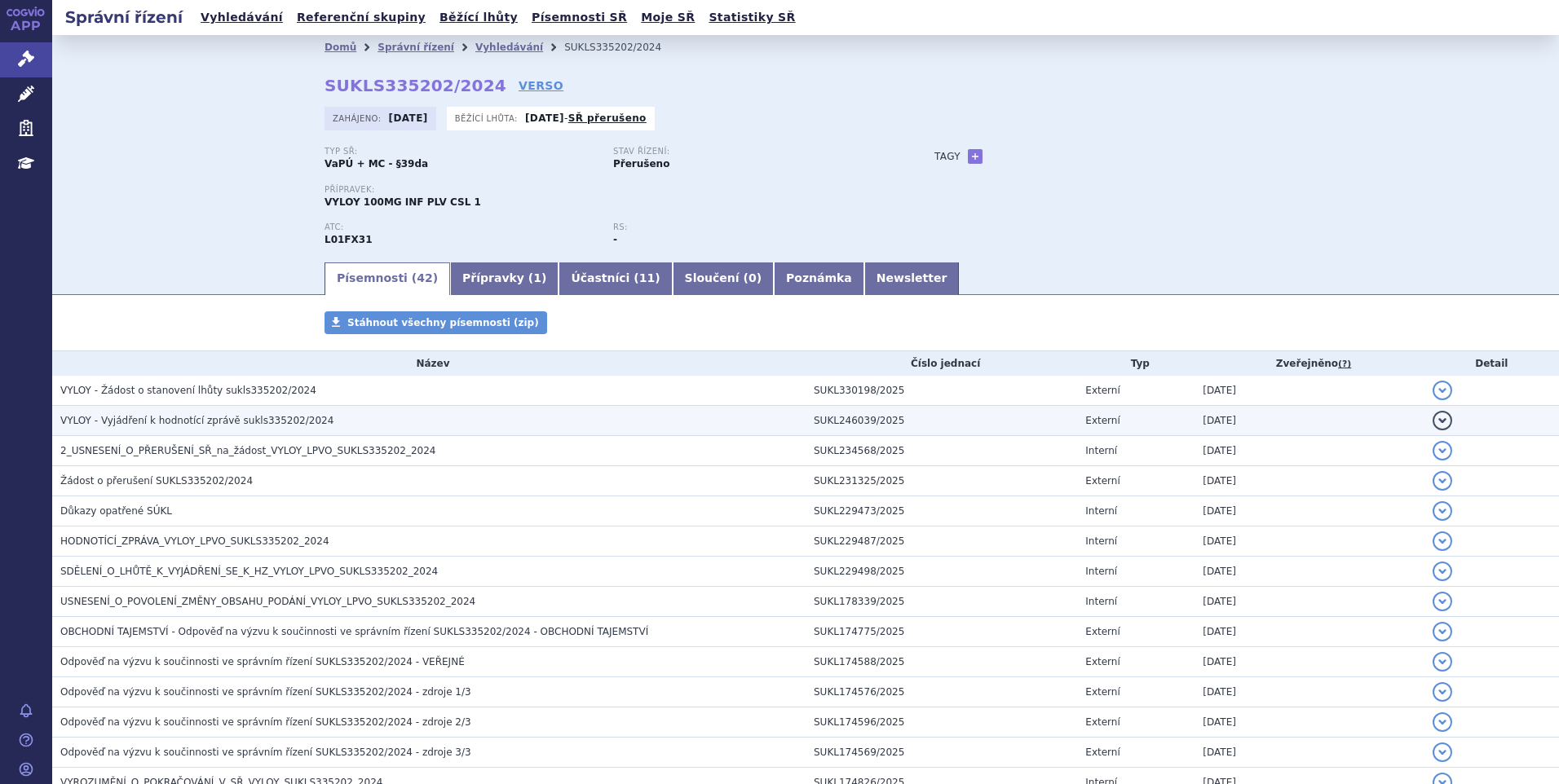
click at [163, 421] on span "VYLOY - Vyjádření k hodnotící zprávě sukls335202/2024" at bounding box center [197, 420] width 273 height 11
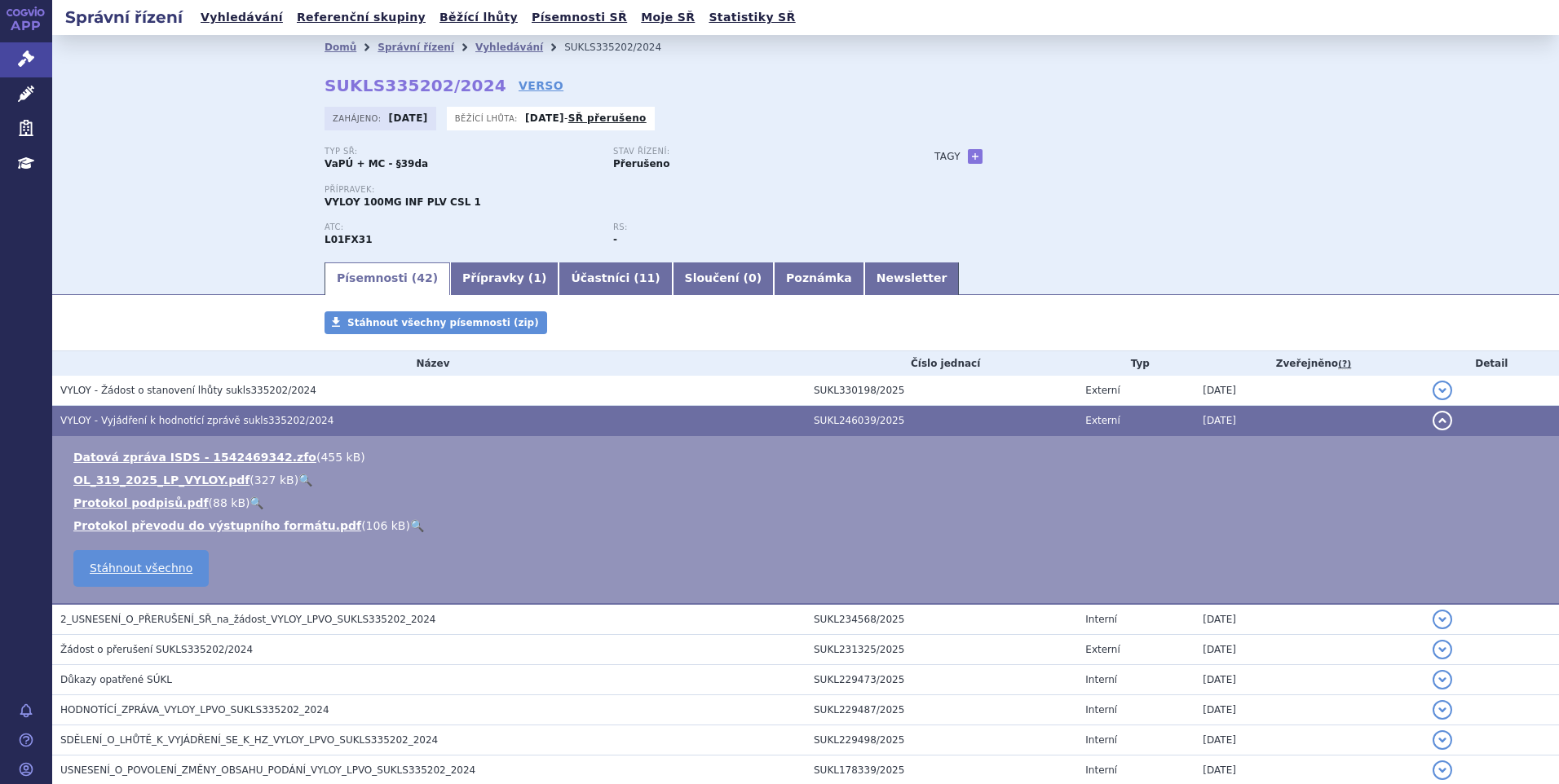
click at [163, 421] on span "VYLOY - Vyjádření k hodnotící zprávě sukls335202/2024" at bounding box center [197, 420] width 273 height 11
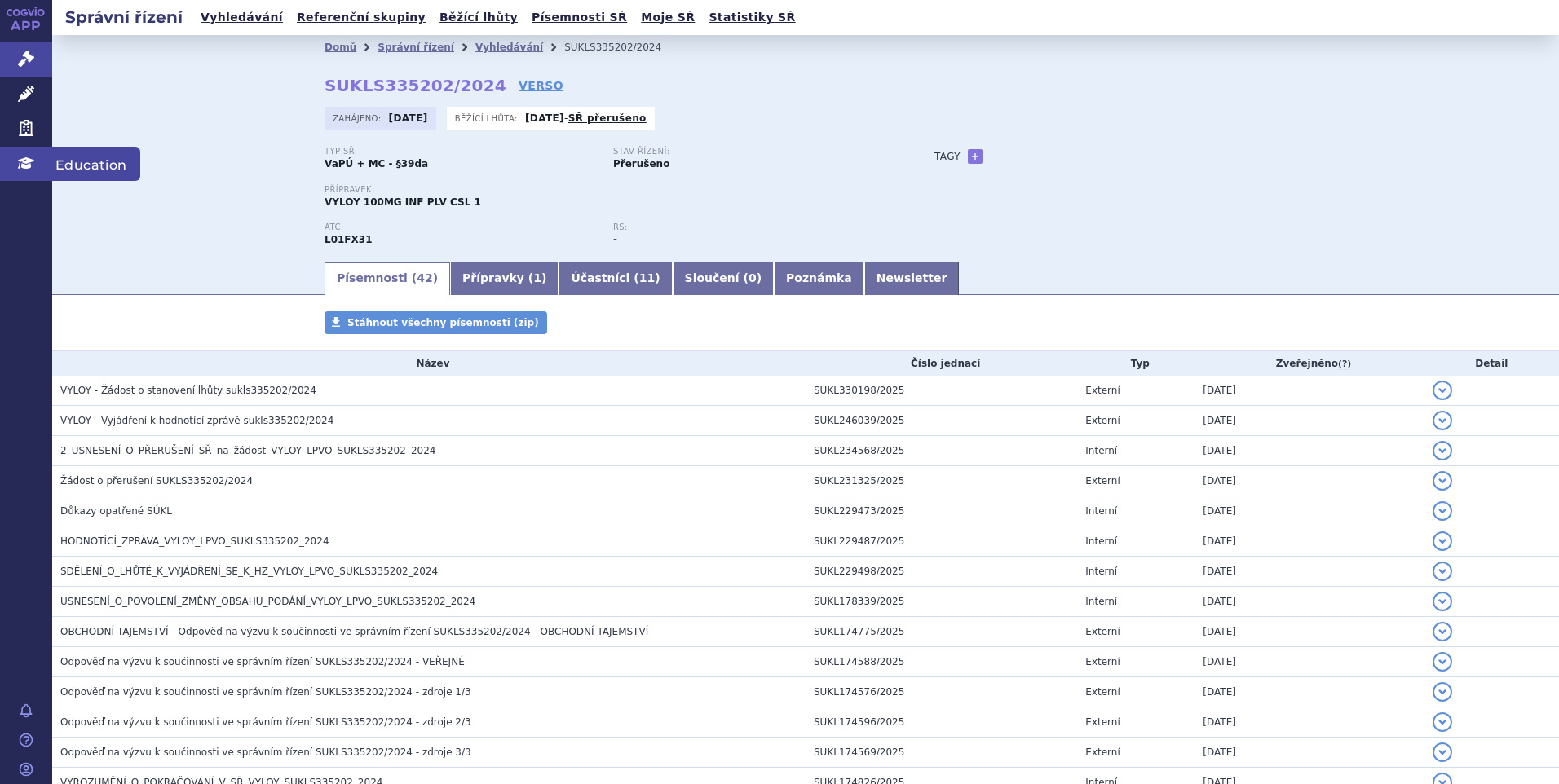
click at [49, 176] on link "Education" at bounding box center [26, 163] width 53 height 34
click at [247, 24] on link "Vyhledávání" at bounding box center [241, 17] width 92 height 22
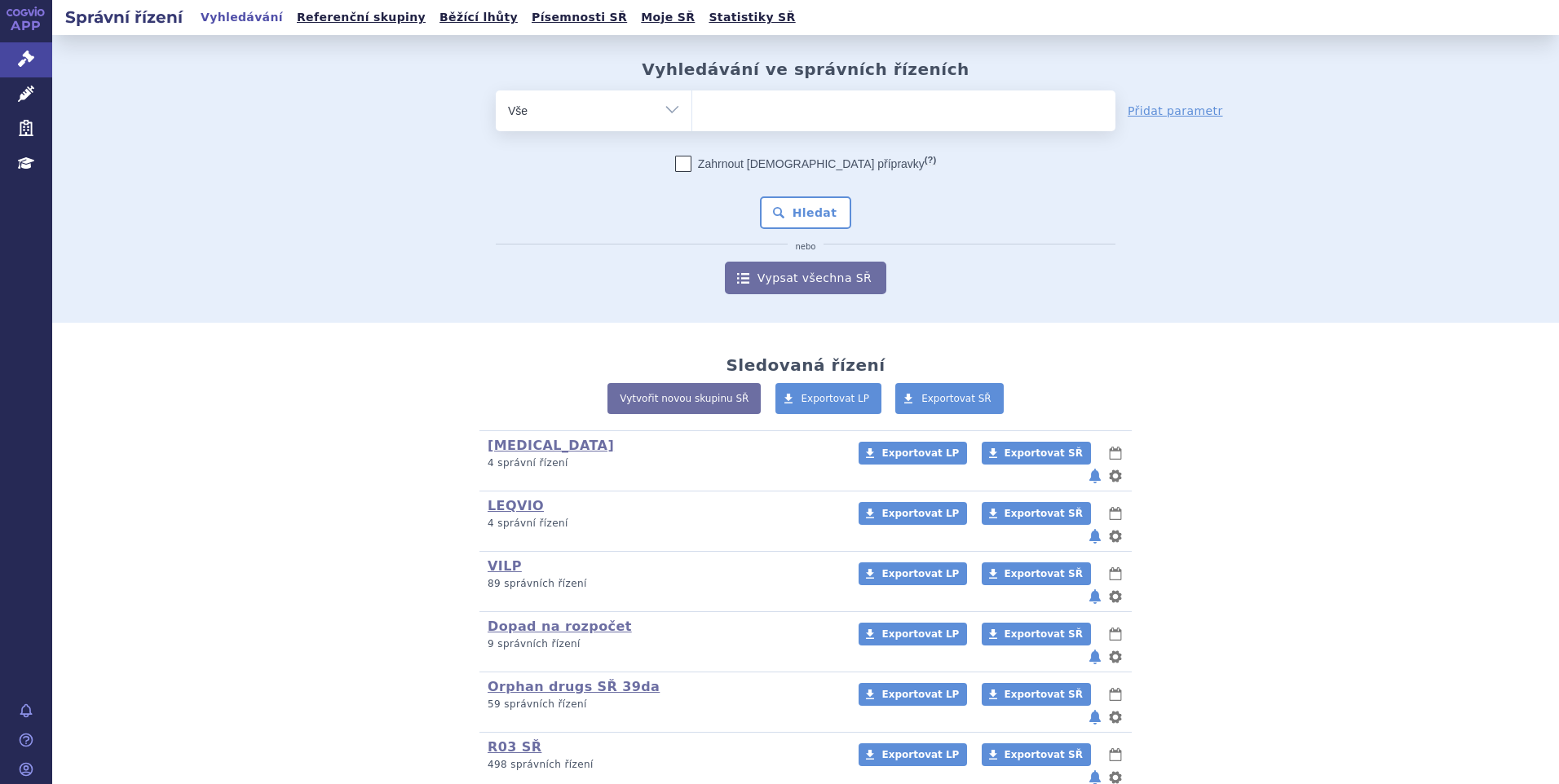
click at [755, 88] on div "Vyhledávání ve správních řízeních odstranit Vše Spisová značka Od" at bounding box center [805, 177] width 1027 height 235
click at [738, 117] on ul at bounding box center [904, 107] width 423 height 34
click at [692, 117] on select at bounding box center [691, 109] width 1 height 41
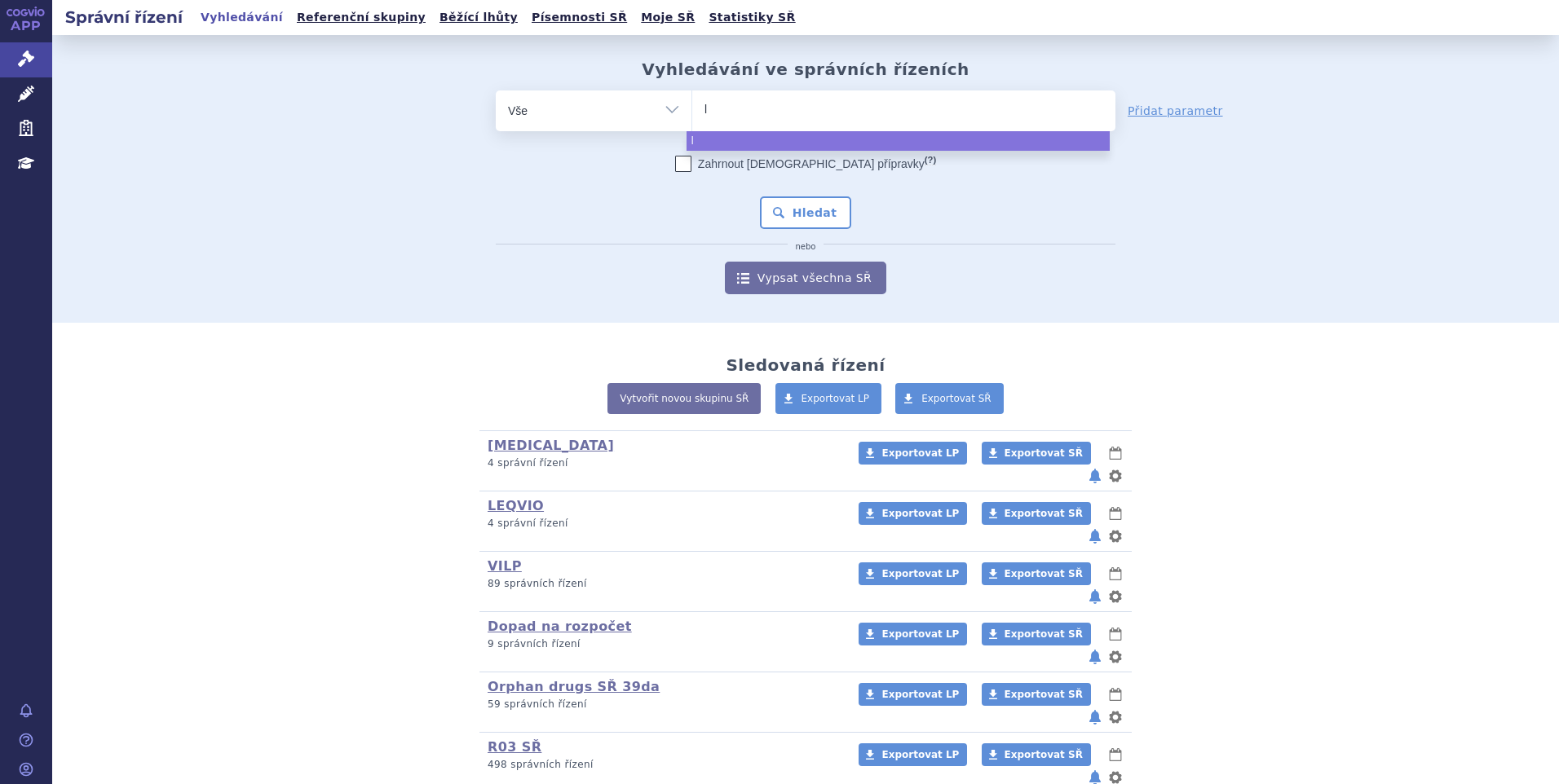
type input "la"
type input "lam"
type input "lamo"
type input "lam"
type input "l"
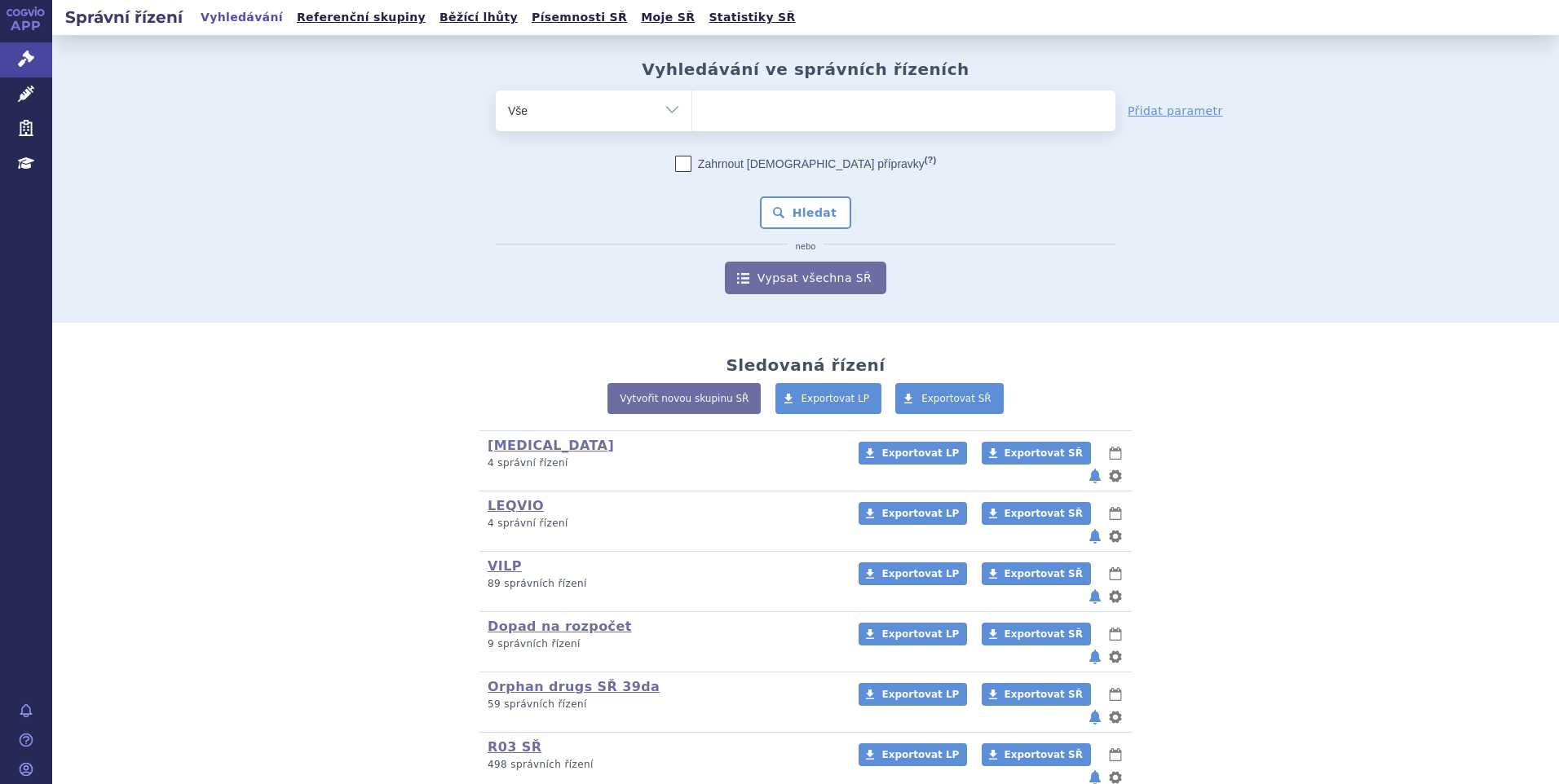
click at [667, 116] on select "Vše Spisová značka Typ SŘ Přípravek/SUKL kód Účastník/Držitel" at bounding box center [593, 109] width 195 height 37
select select "filter-atc-group"
click at [496, 90] on select "Vše Spisová značka Typ SŘ Přípravek/SUKL kód Účastník/Držitel" at bounding box center [593, 109] width 195 height 37
click at [868, 105] on ul at bounding box center [904, 107] width 423 height 34
click at [692, 105] on select at bounding box center [691, 109] width 1 height 41
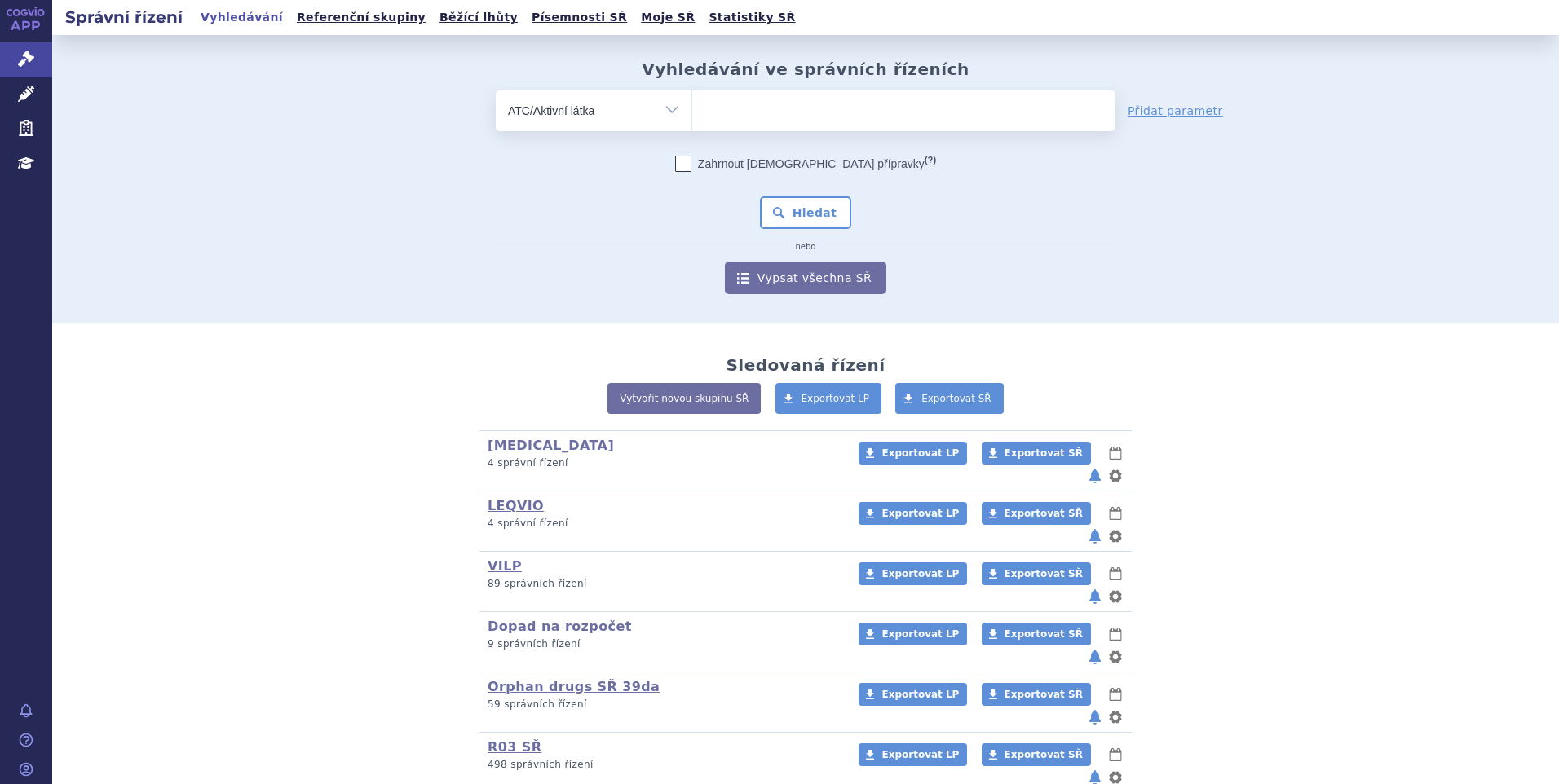
paste input "N03AX09"
type input "N03AX09"
select select "N03AX09"
click at [783, 214] on button "Hledat" at bounding box center [805, 212] width 92 height 32
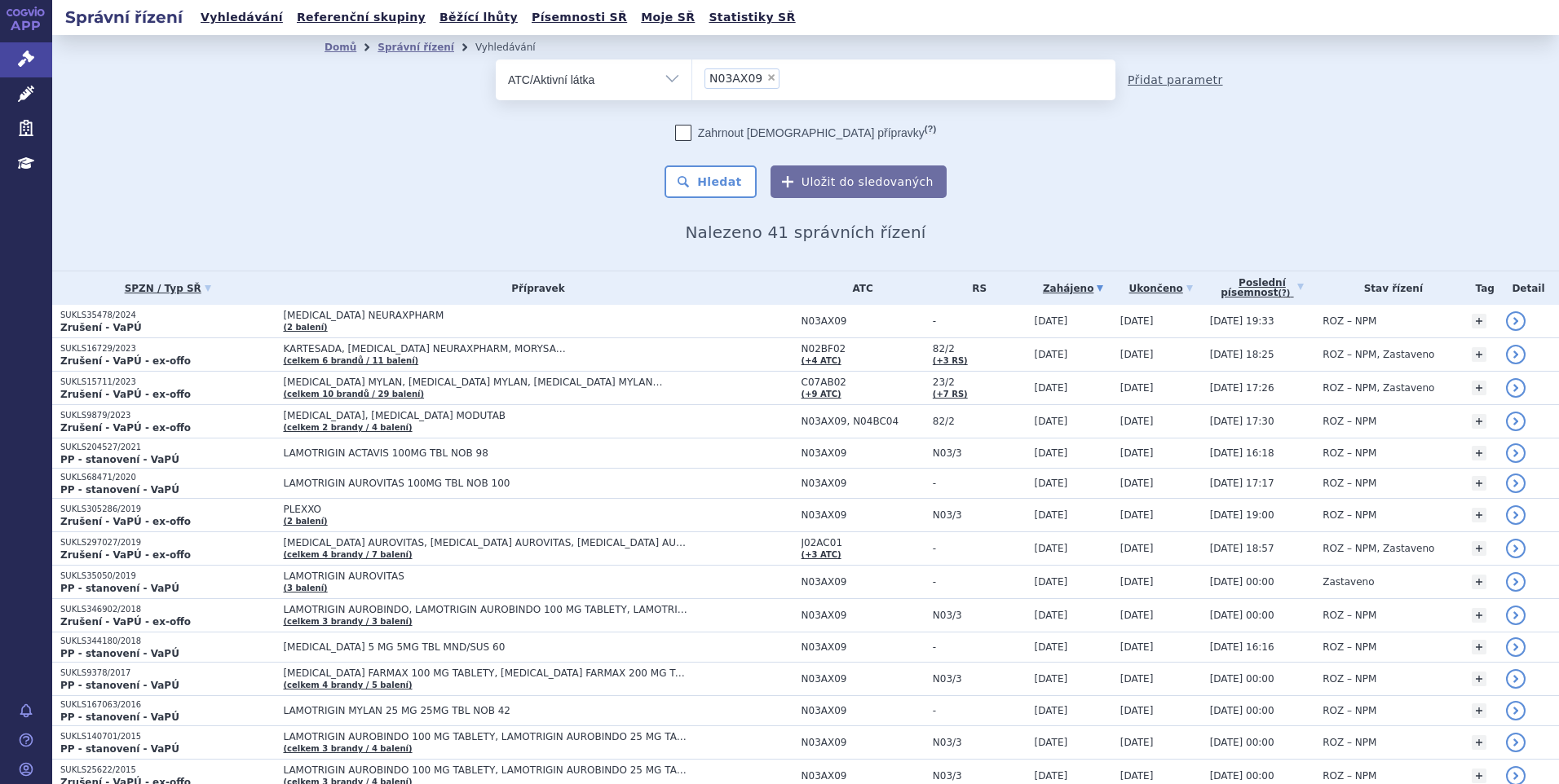
click at [1133, 75] on link "Přidat parametr" at bounding box center [1175, 80] width 96 height 17
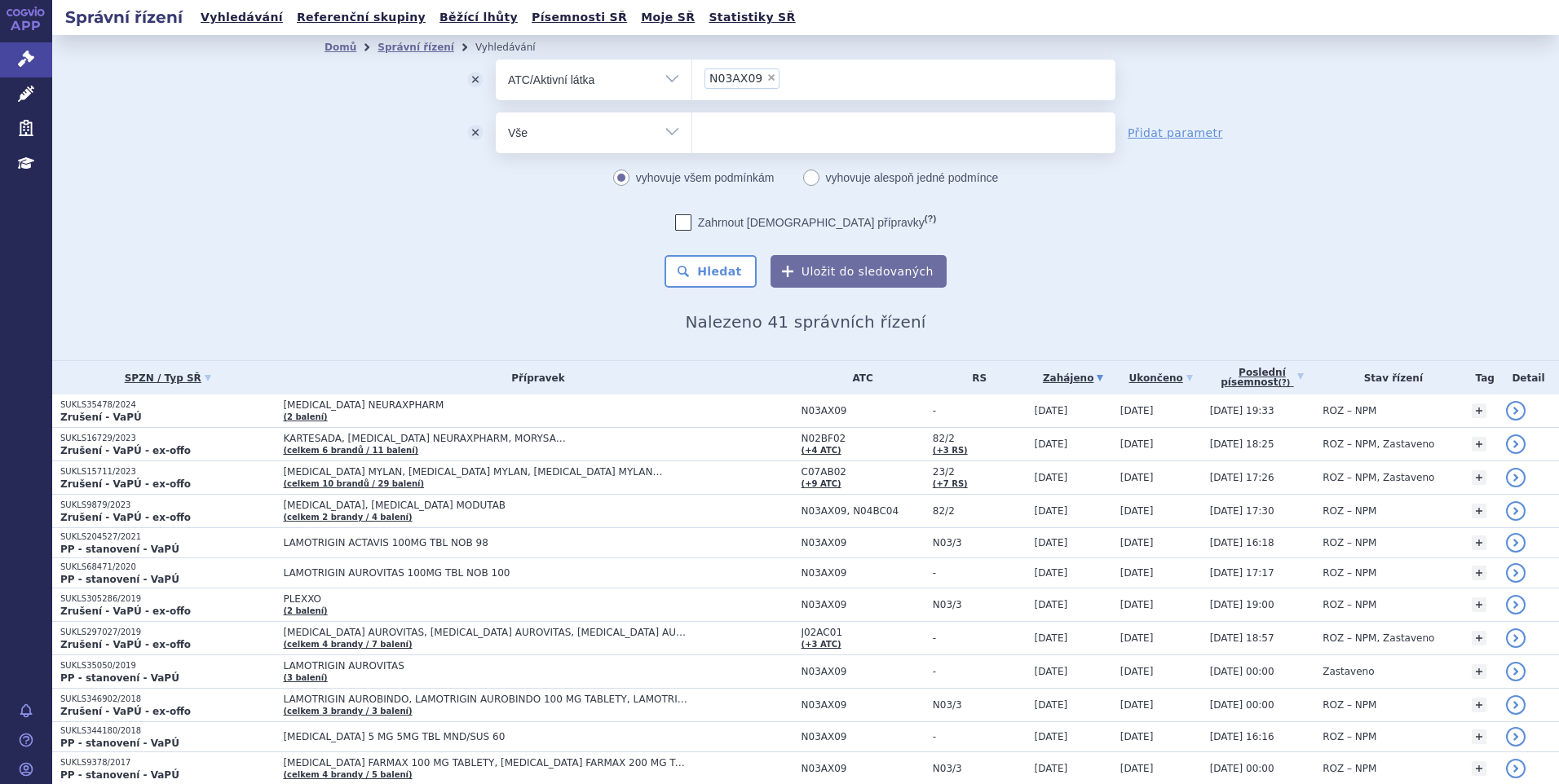
click at [566, 130] on select "Vše Spisová značka Typ SŘ Přípravek/SUKL kód Účastník/Držitel" at bounding box center [593, 131] width 195 height 37
select select "filter-procedure-type"
click at [496, 112] on select "Vše Spisová značka Typ SŘ Přípravek/SUKL kód Účastník/Držitel" at bounding box center [593, 131] width 195 height 37
click at [720, 135] on ul at bounding box center [904, 129] width 423 height 34
click at [692, 135] on select at bounding box center [691, 131] width 1 height 41
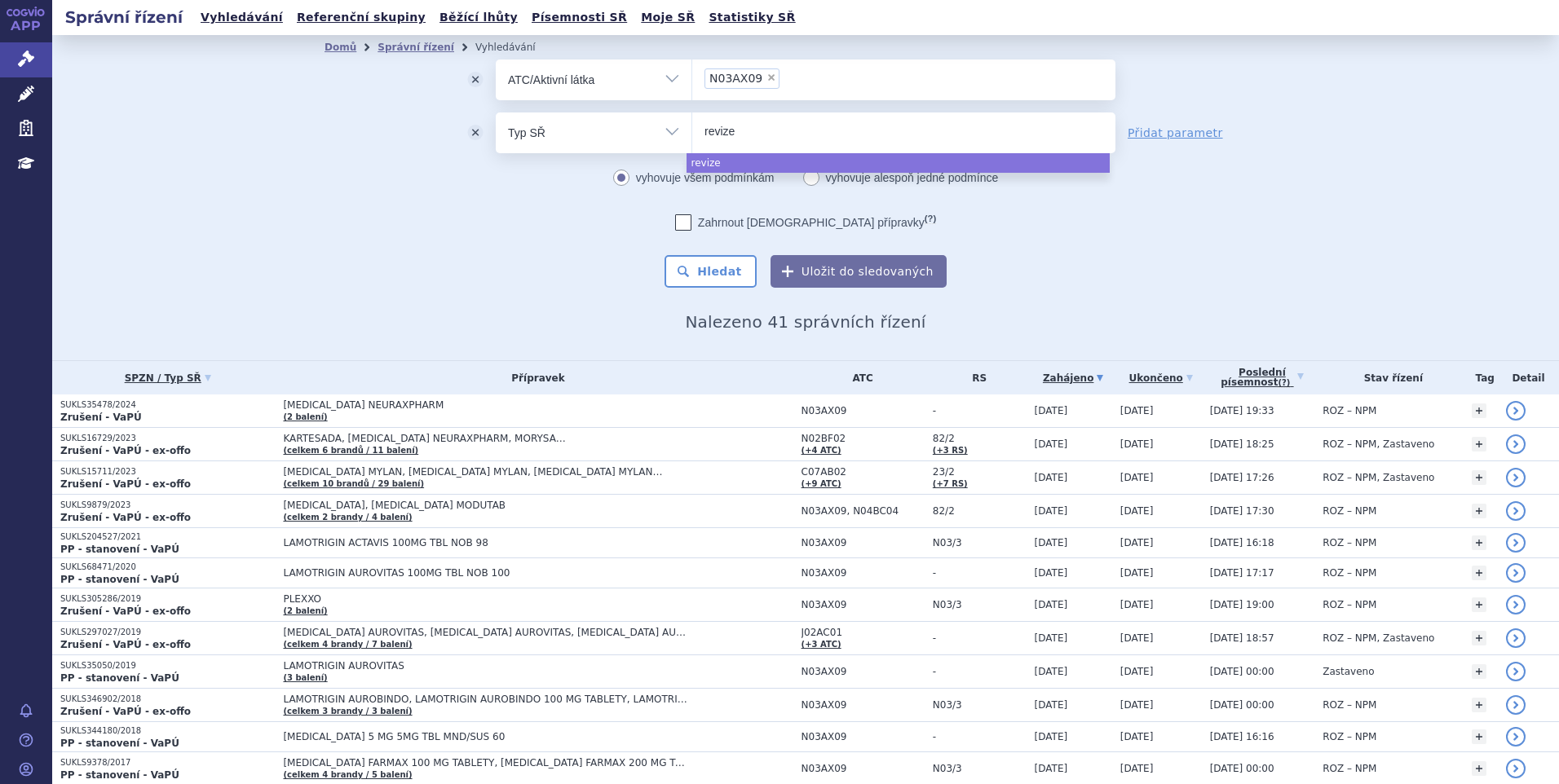
type input "revize"
select select "revize"
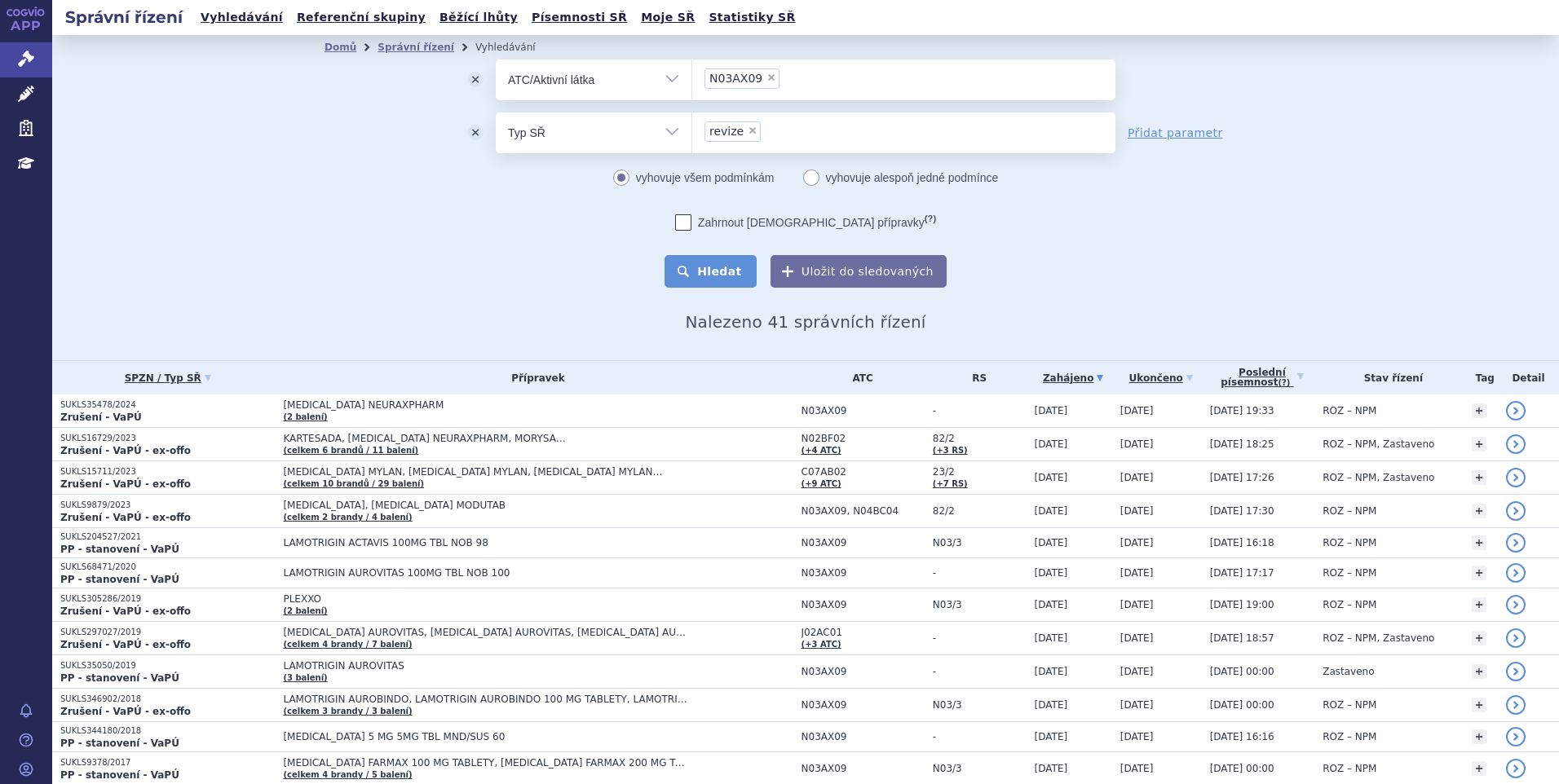
click at [710, 265] on button "Hledat" at bounding box center [710, 271] width 92 height 32
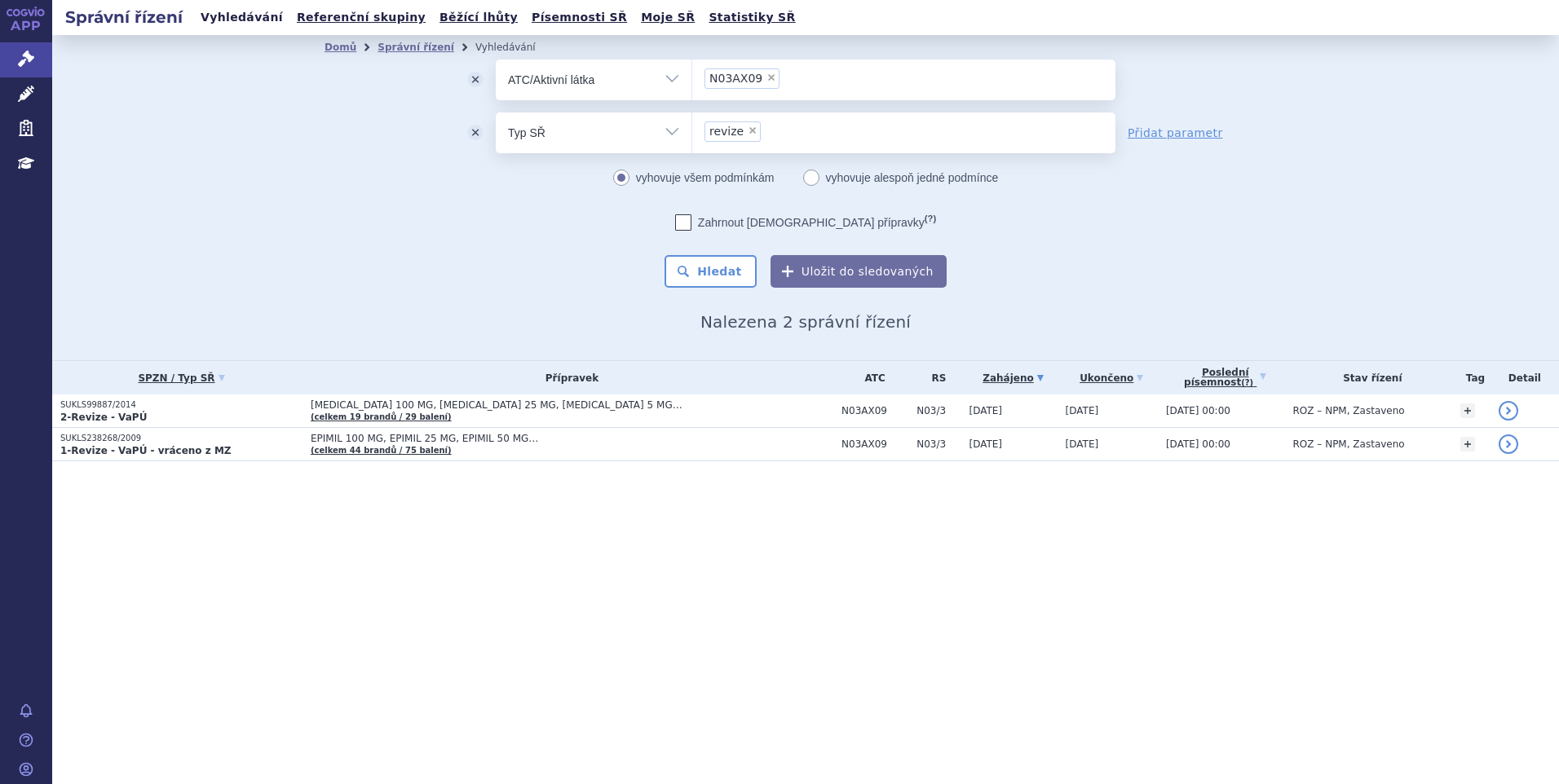
click at [218, 19] on link "Vyhledávání" at bounding box center [241, 17] width 92 height 22
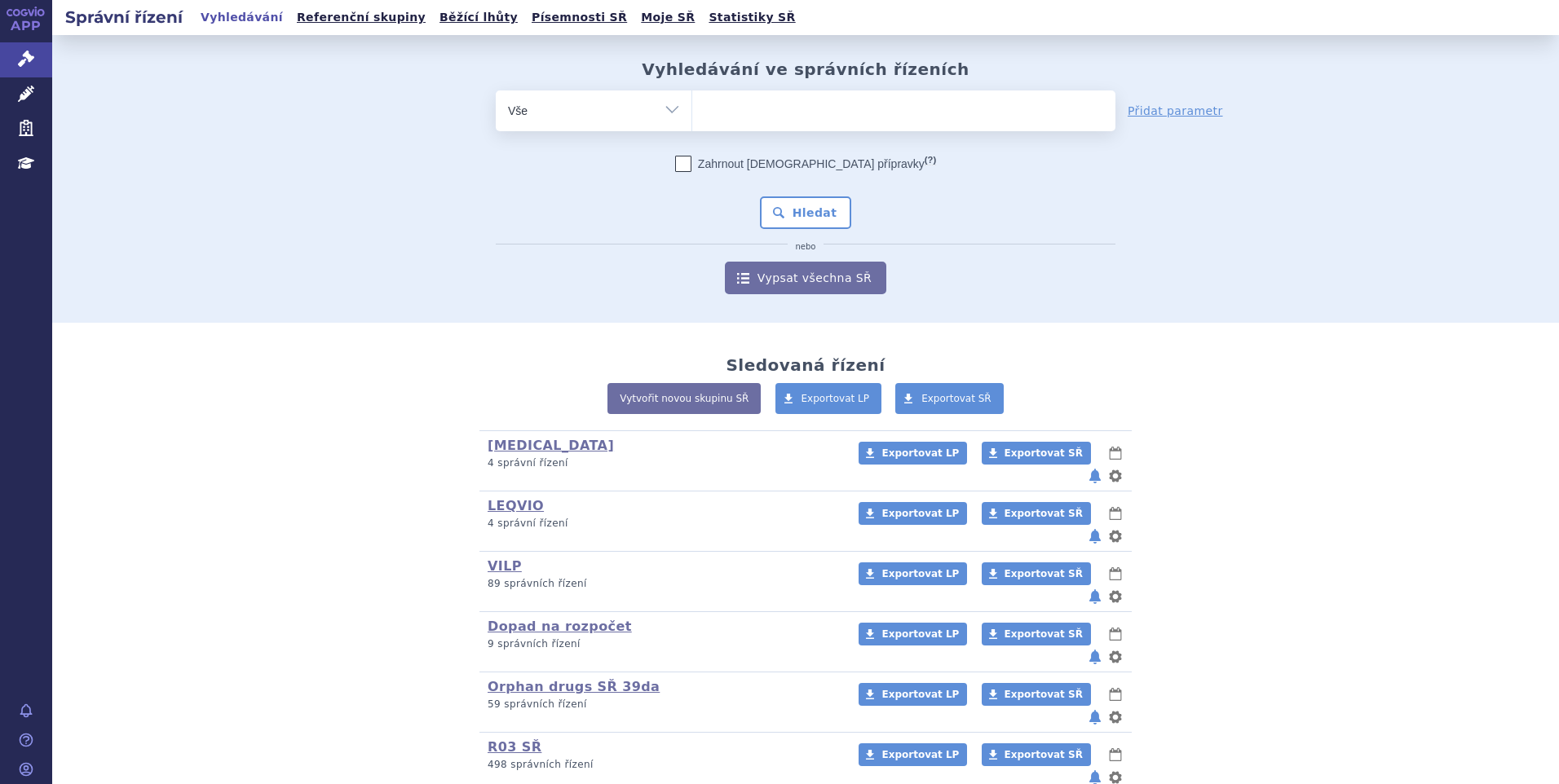
click at [555, 118] on select "Vše Spisová značka Typ SŘ Přípravek/SUKL kód Účastník/Držitel" at bounding box center [593, 109] width 195 height 37
select select "filter-procedure-product-status"
click at [496, 90] on select "Vše Spisová značka Typ SŘ Přípravek/SUKL kód Účastník/Držitel" at bounding box center [593, 109] width 195 height 37
click at [804, 97] on ul at bounding box center [904, 107] width 423 height 34
click at [692, 97] on select at bounding box center [691, 109] width 1 height 41
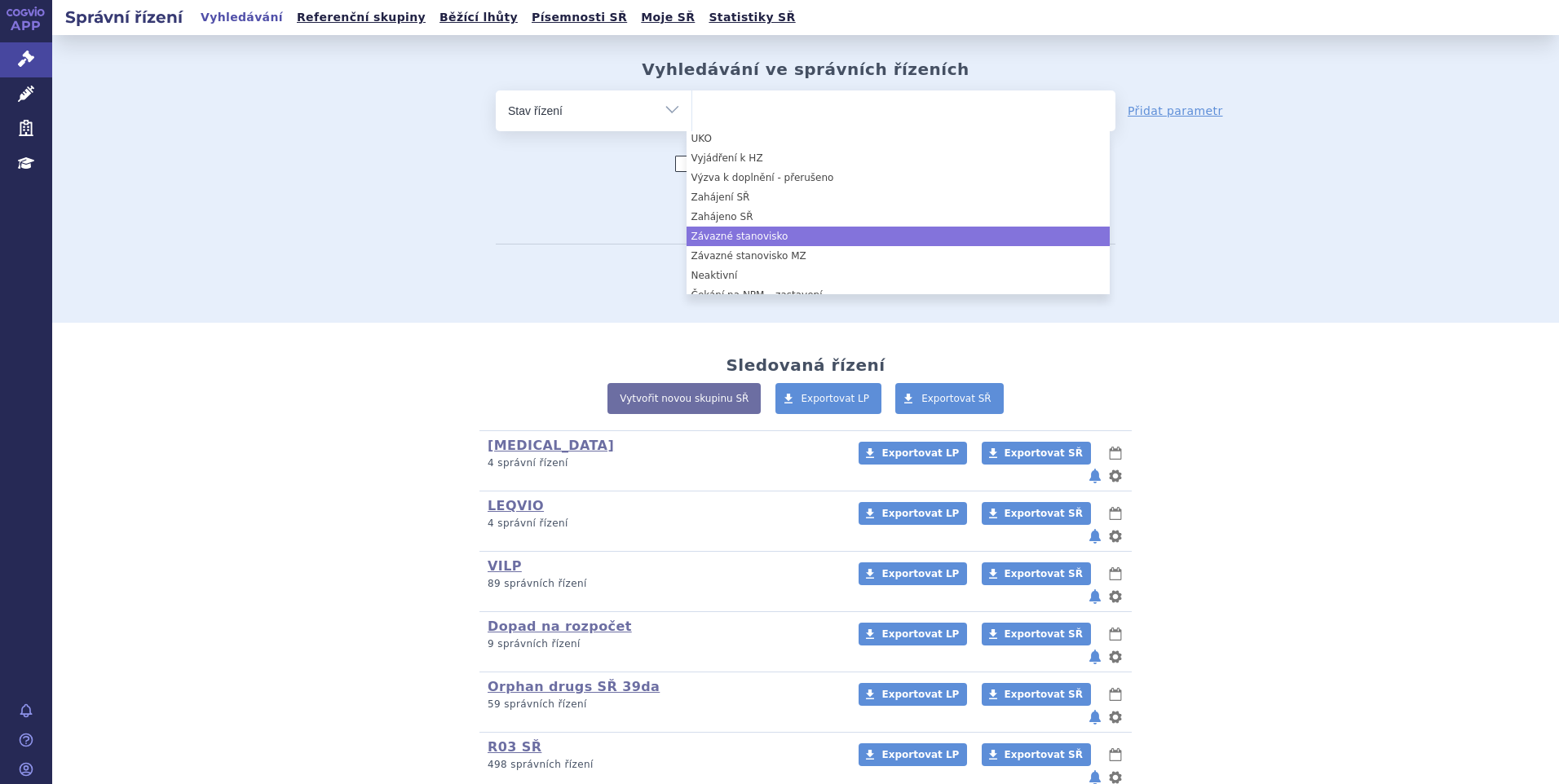
scroll to position [326, 0]
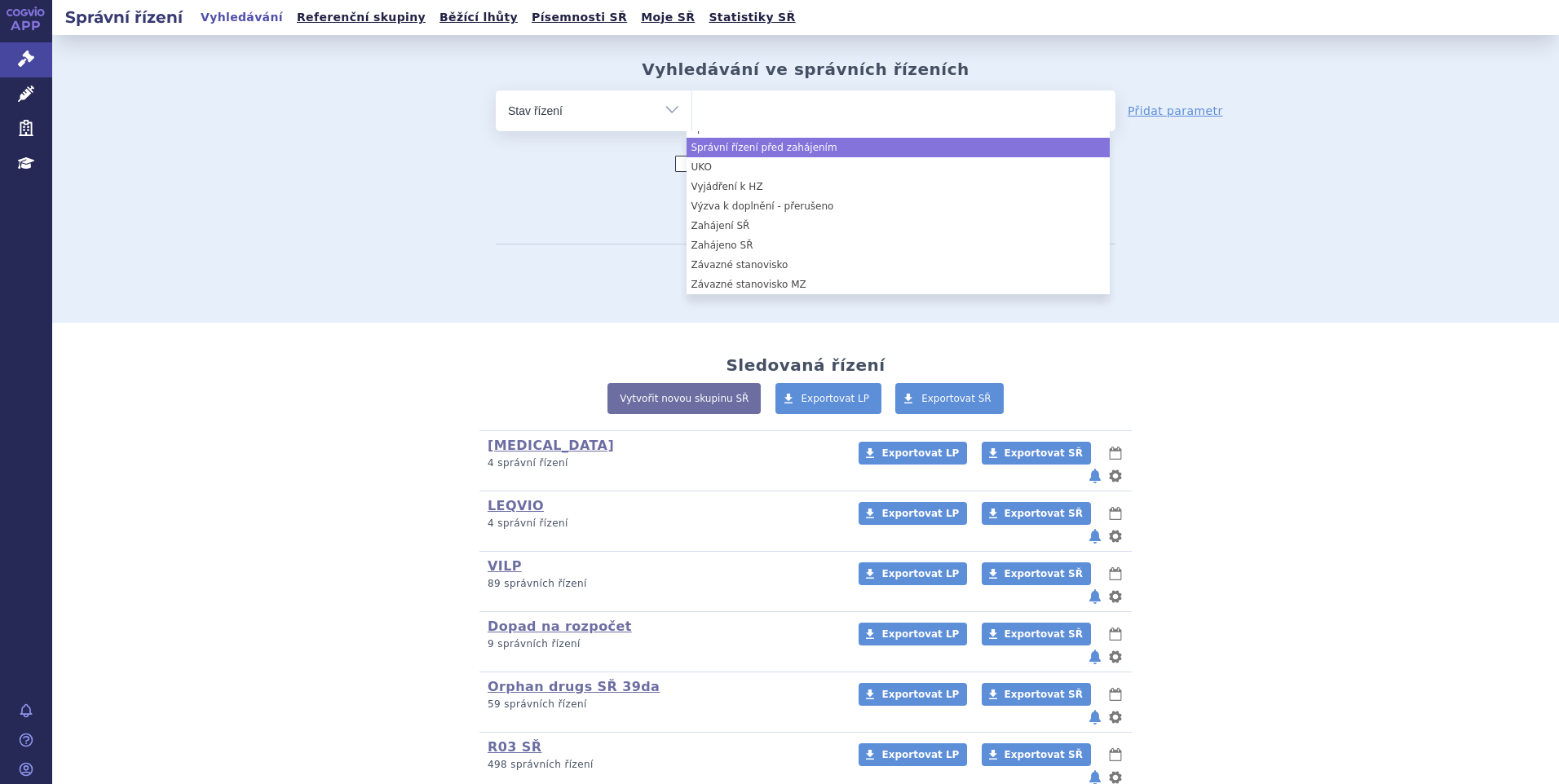
select select "7164a237-4406-4250-bf5a-b79e81fbcc6c"
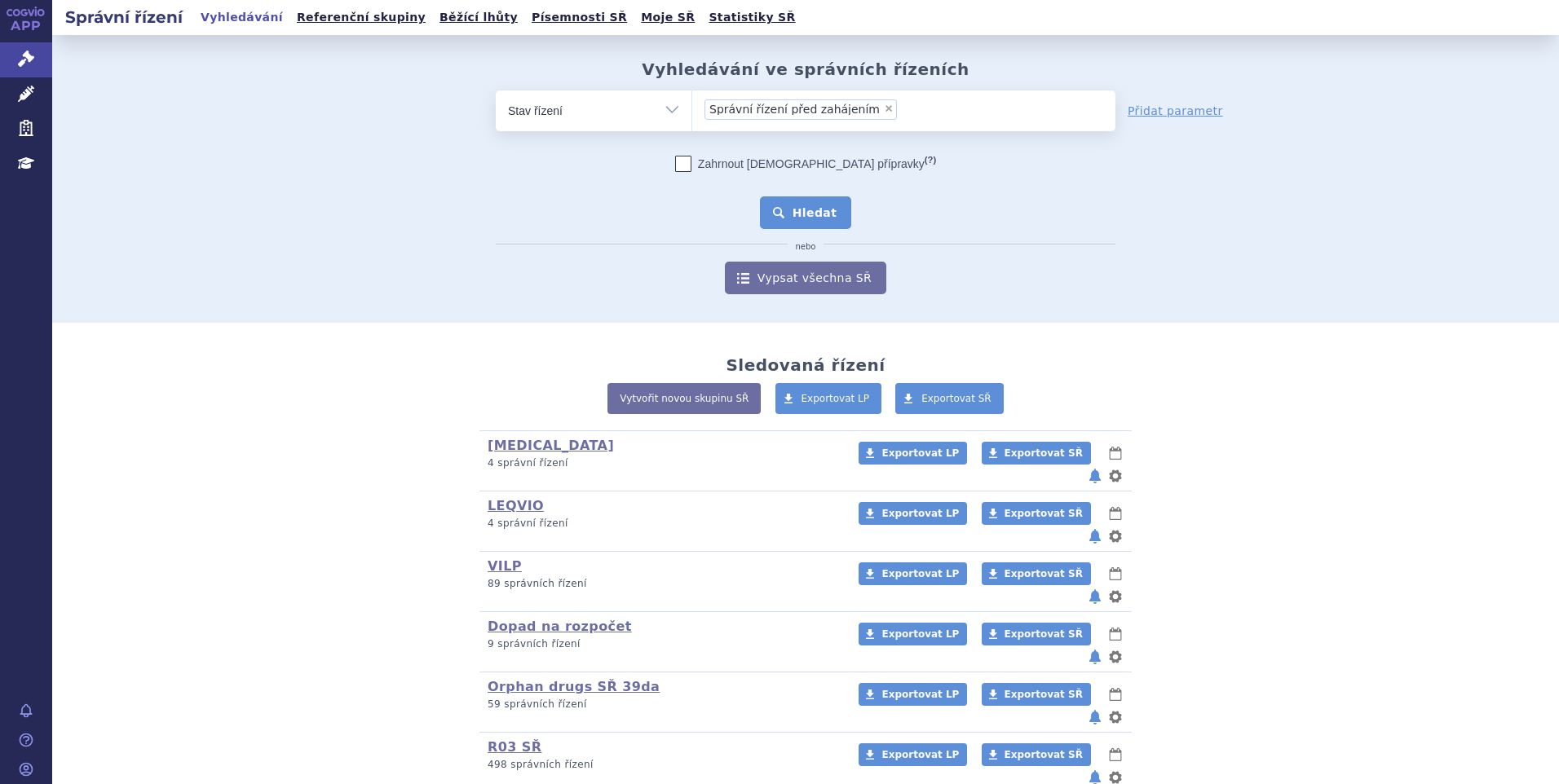
click at [826, 205] on button "Hledat" at bounding box center [805, 212] width 92 height 32
